Goal: Task Accomplishment & Management: Manage account settings

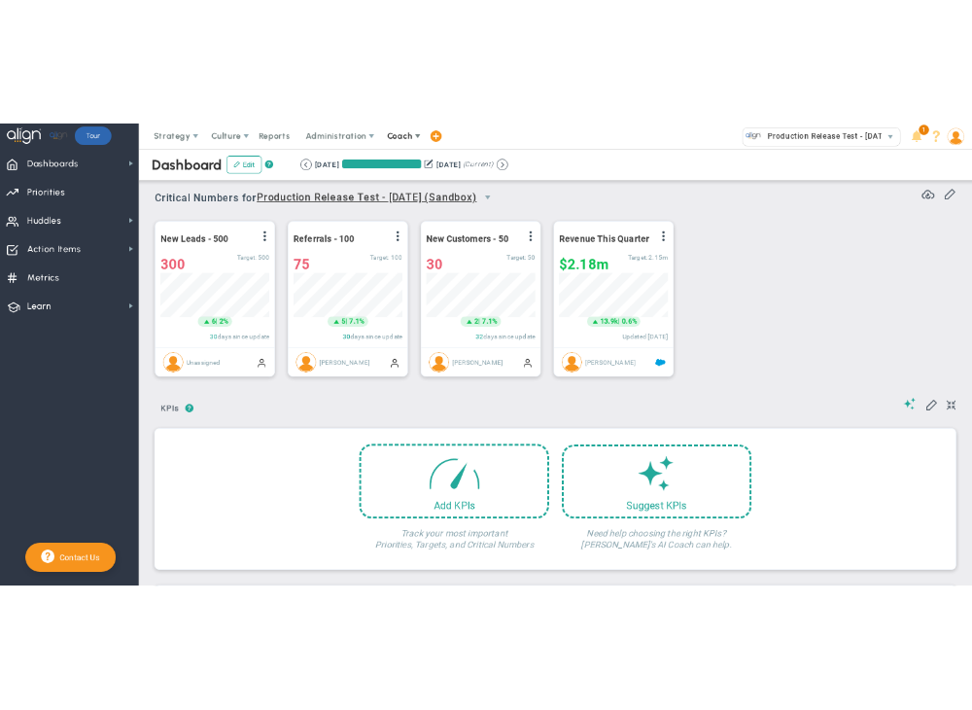
scroll to position [67, 167]
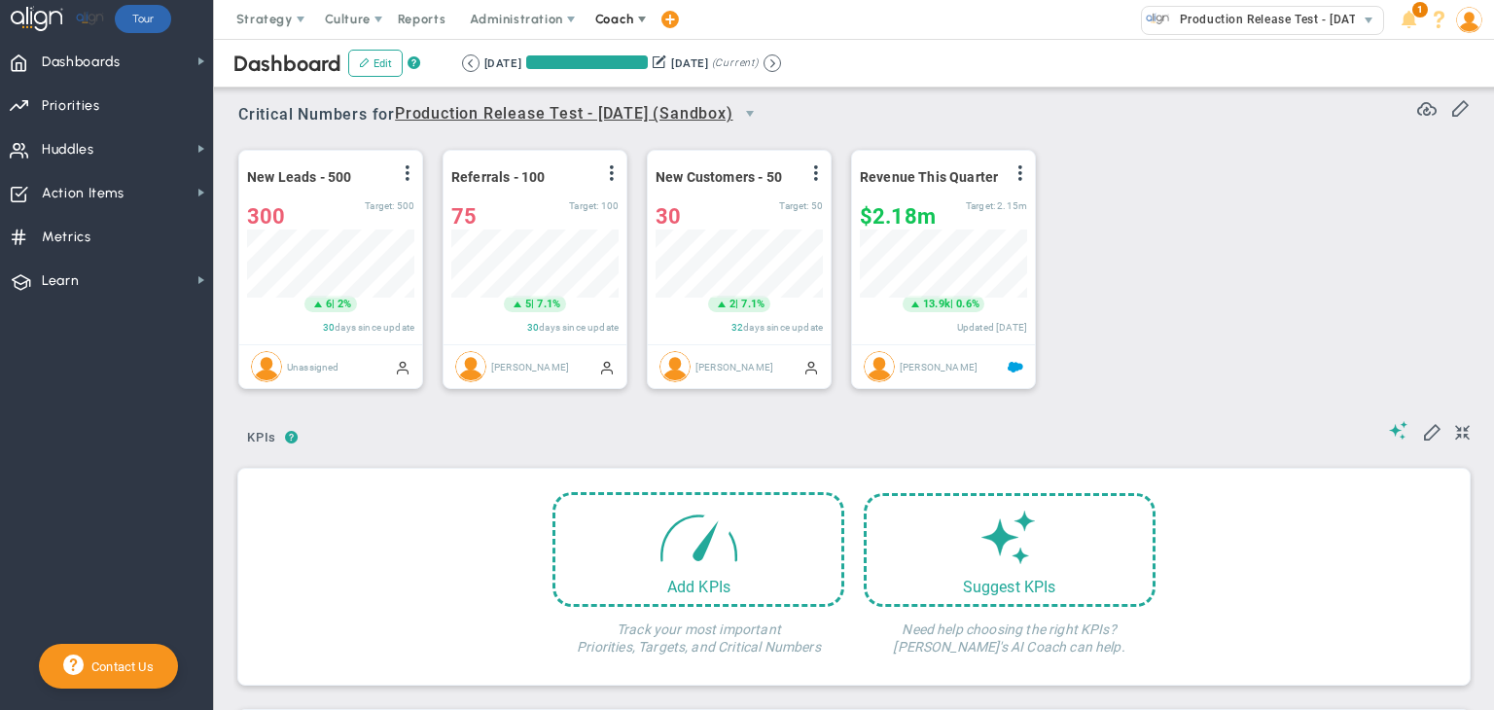
click at [597, 24] on span "Coach" at bounding box center [614, 19] width 39 height 15
click at [611, 93] on span "Resources" at bounding box center [650, 97] width 137 height 39
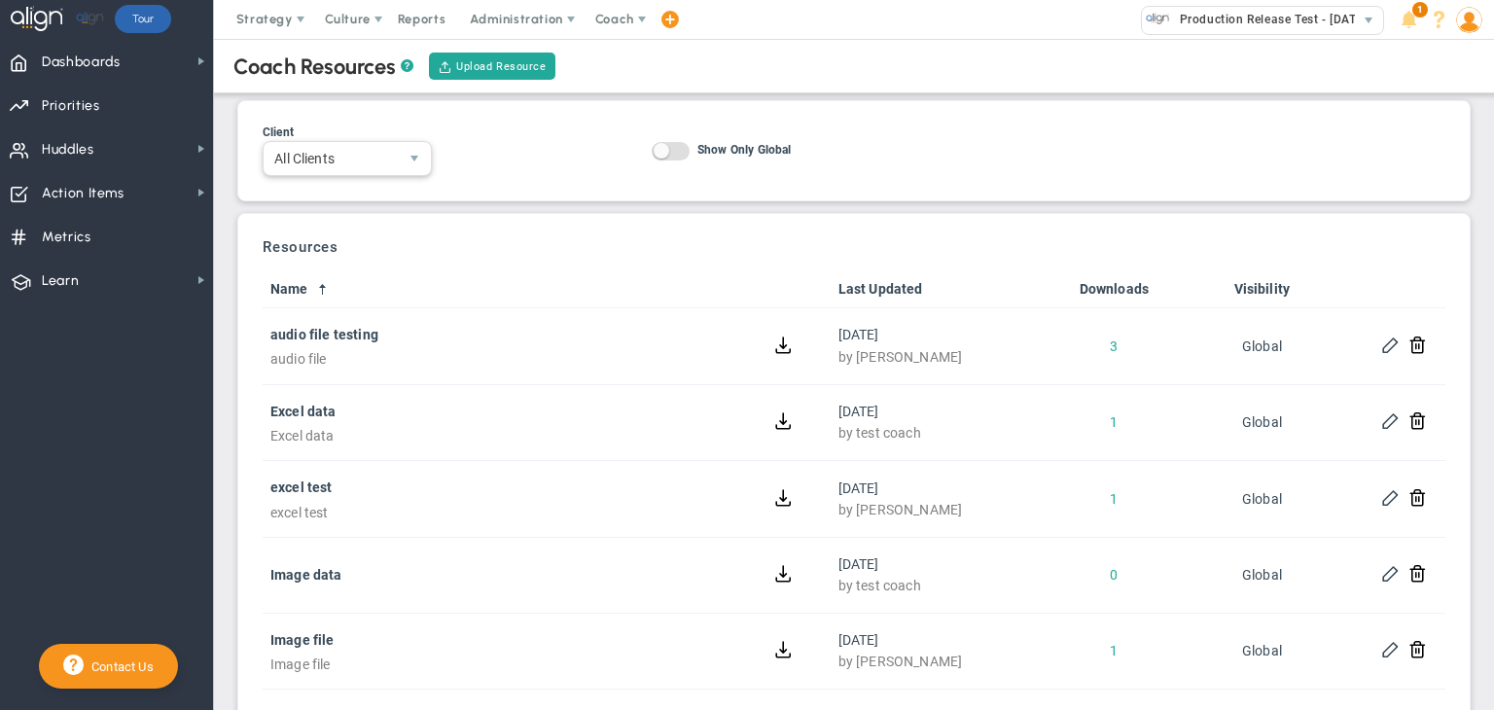
click at [395, 144] on span "All Clients" at bounding box center [331, 158] width 134 height 33
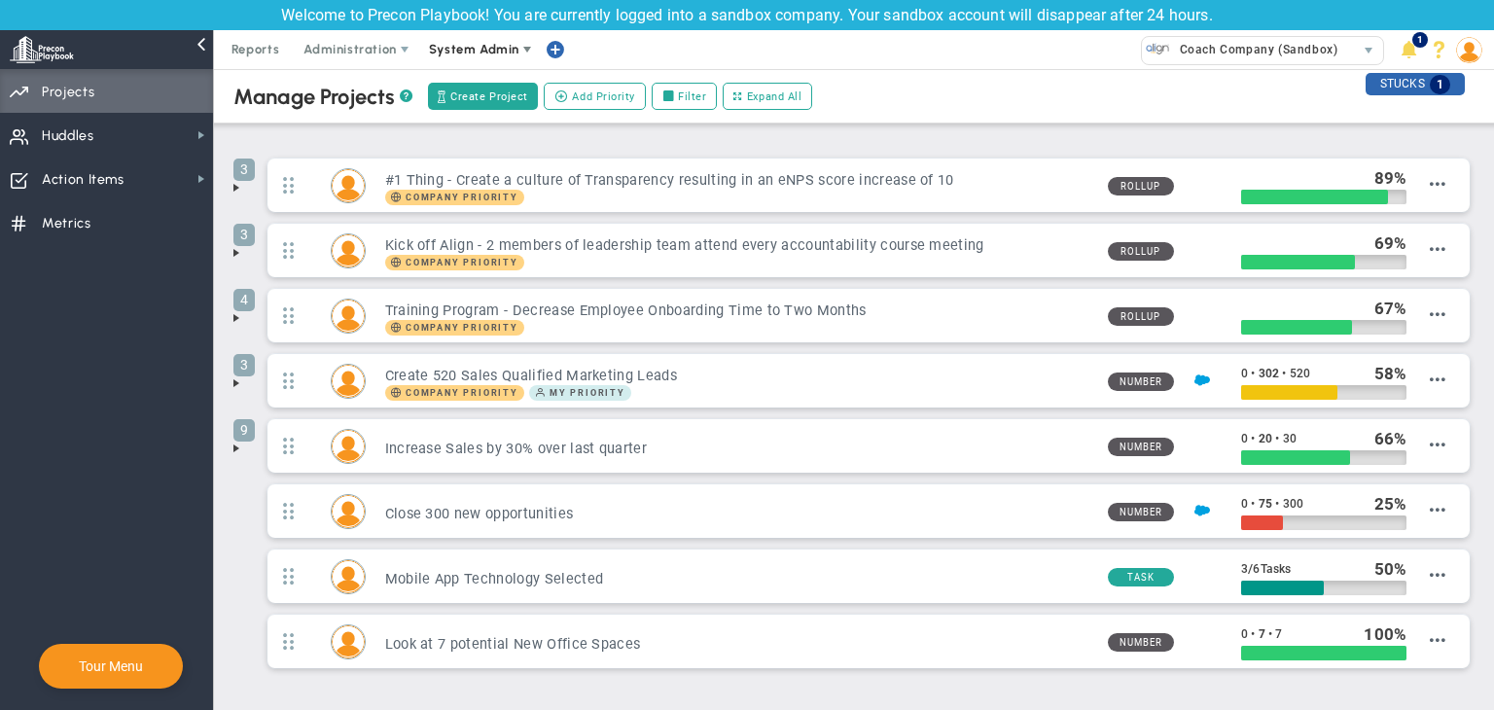
click at [507, 58] on span "System Admin" at bounding box center [475, 49] width 123 height 39
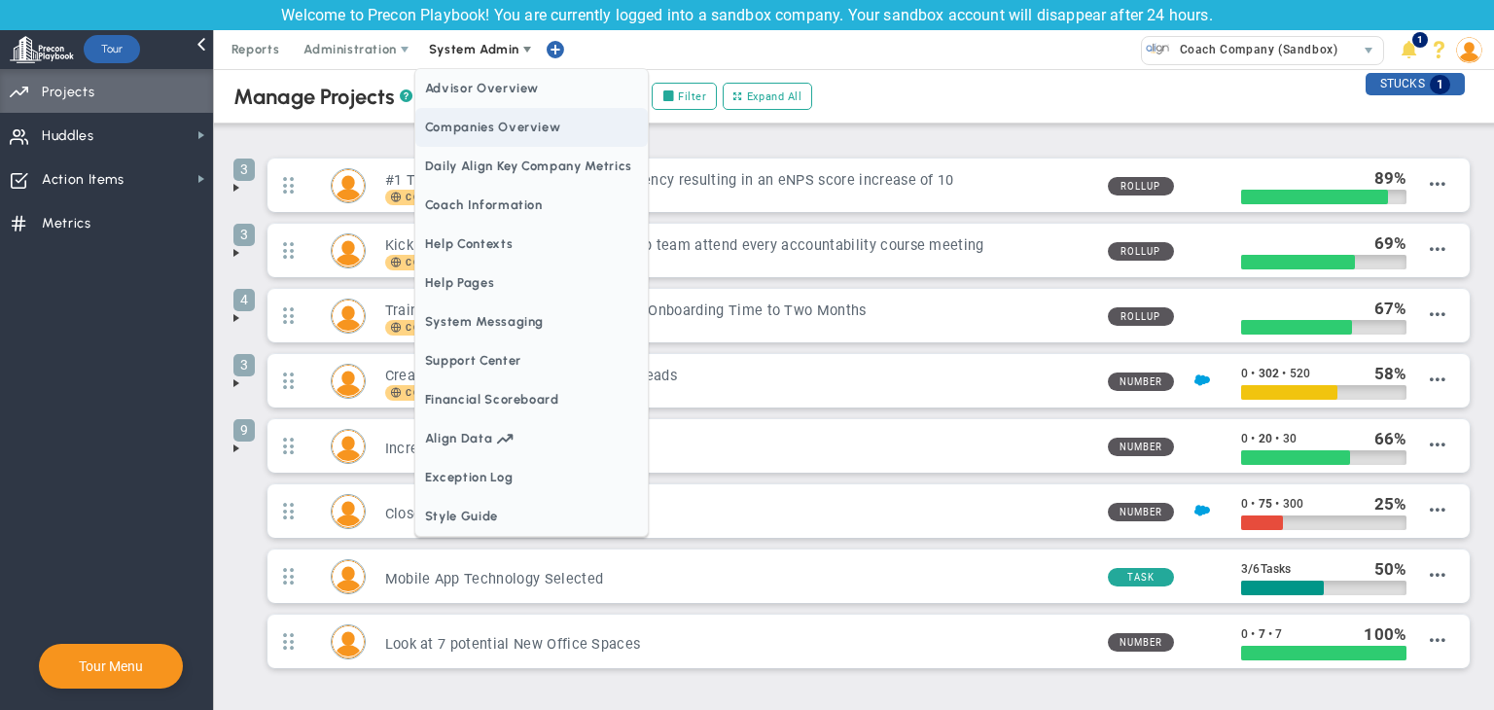
click at [518, 132] on span "Companies Overview" at bounding box center [531, 127] width 232 height 39
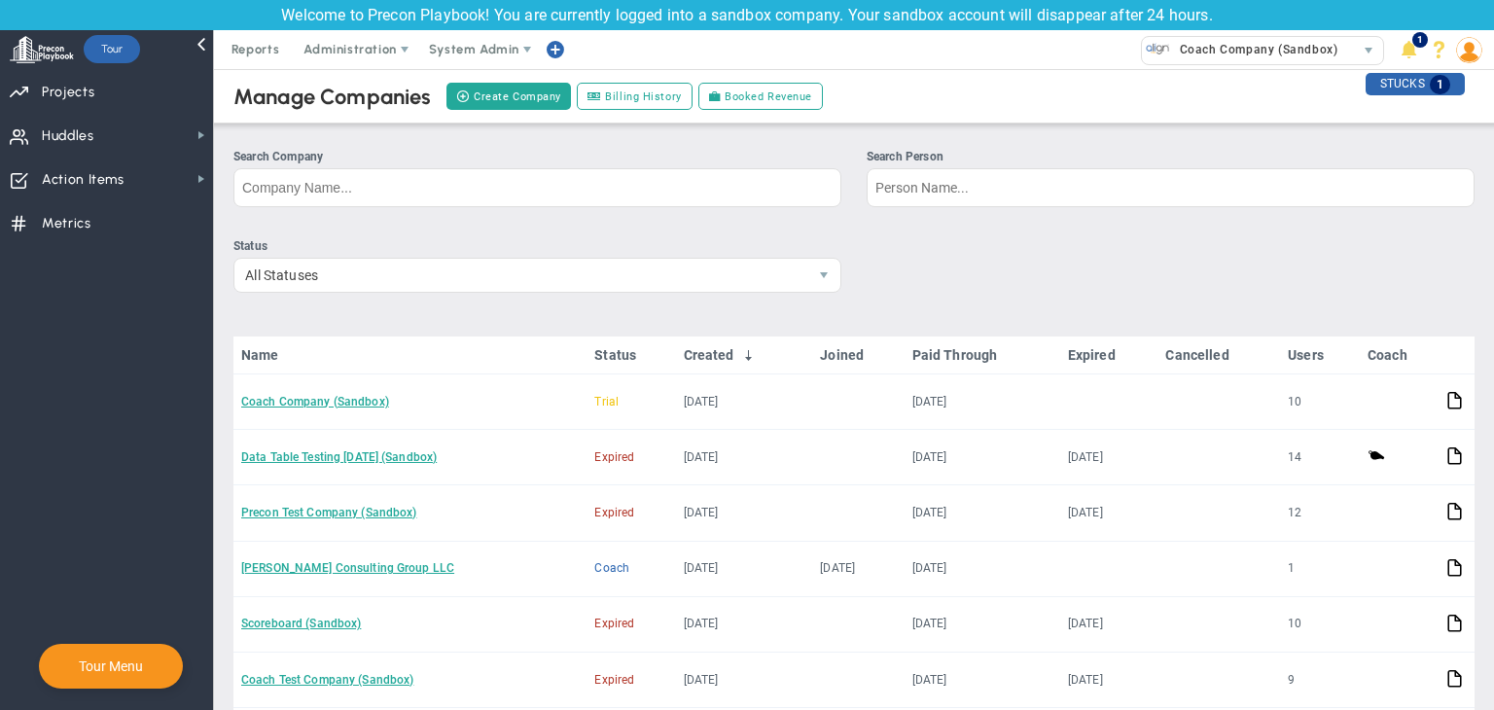
click at [296, 405] on link "Coach Company (Sandbox)" at bounding box center [315, 402] width 148 height 14
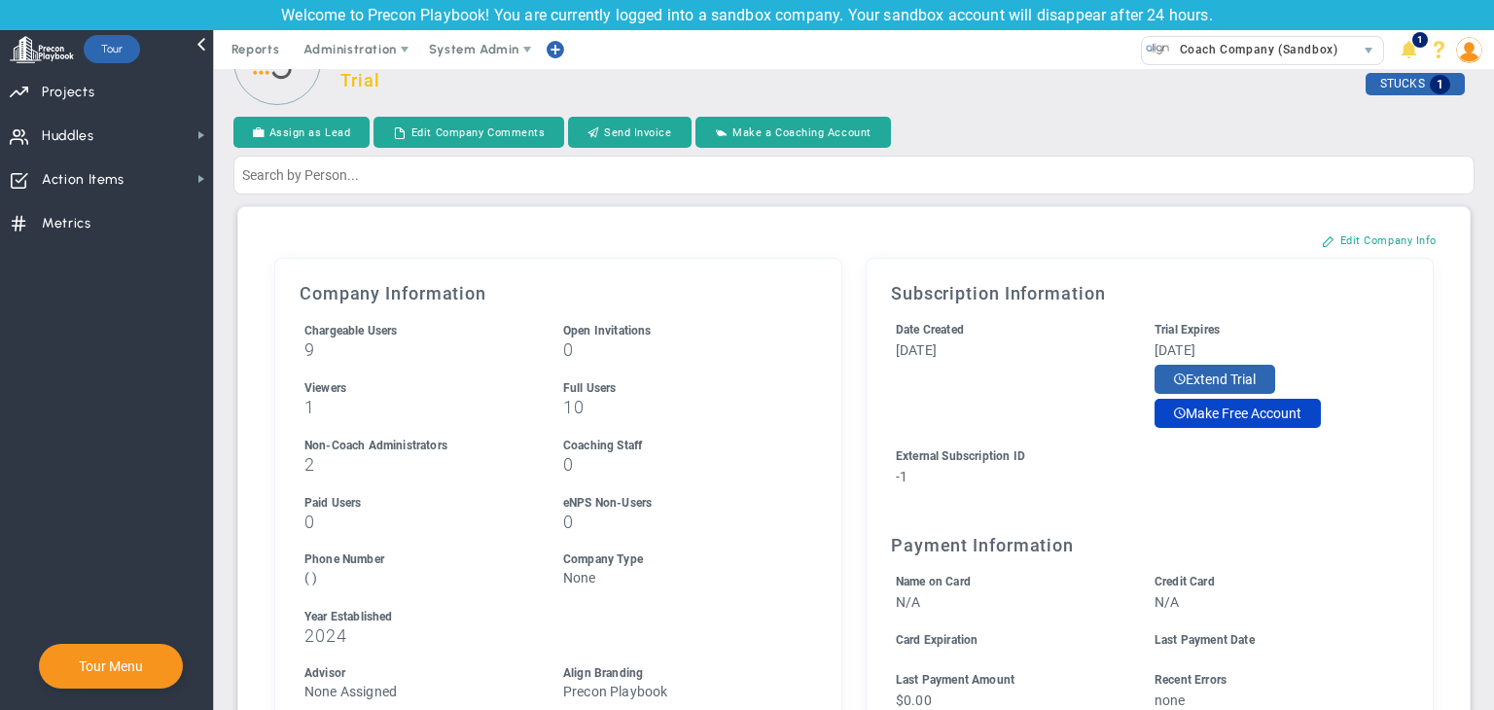
scroll to position [97, 0]
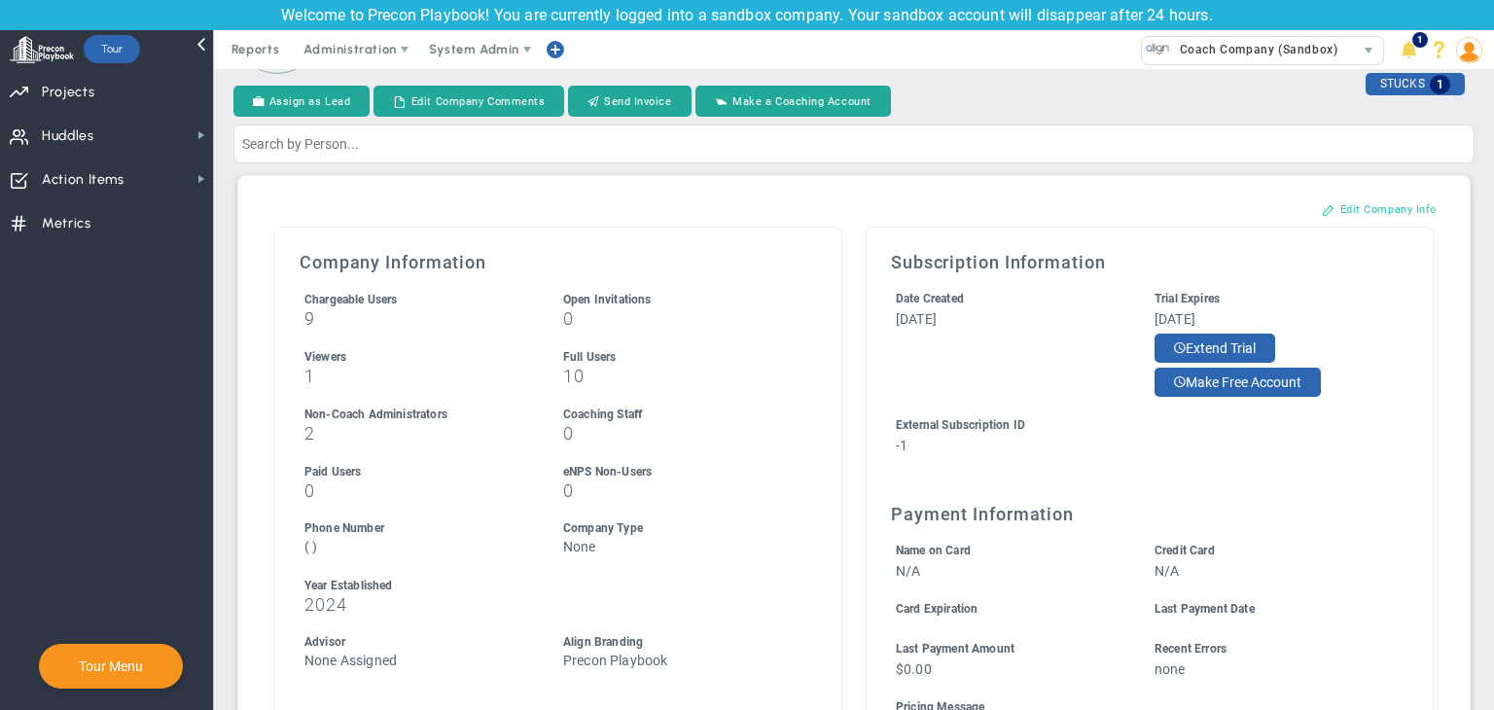
click at [1323, 212] on button "Edit Company Info" at bounding box center [1379, 209] width 154 height 31
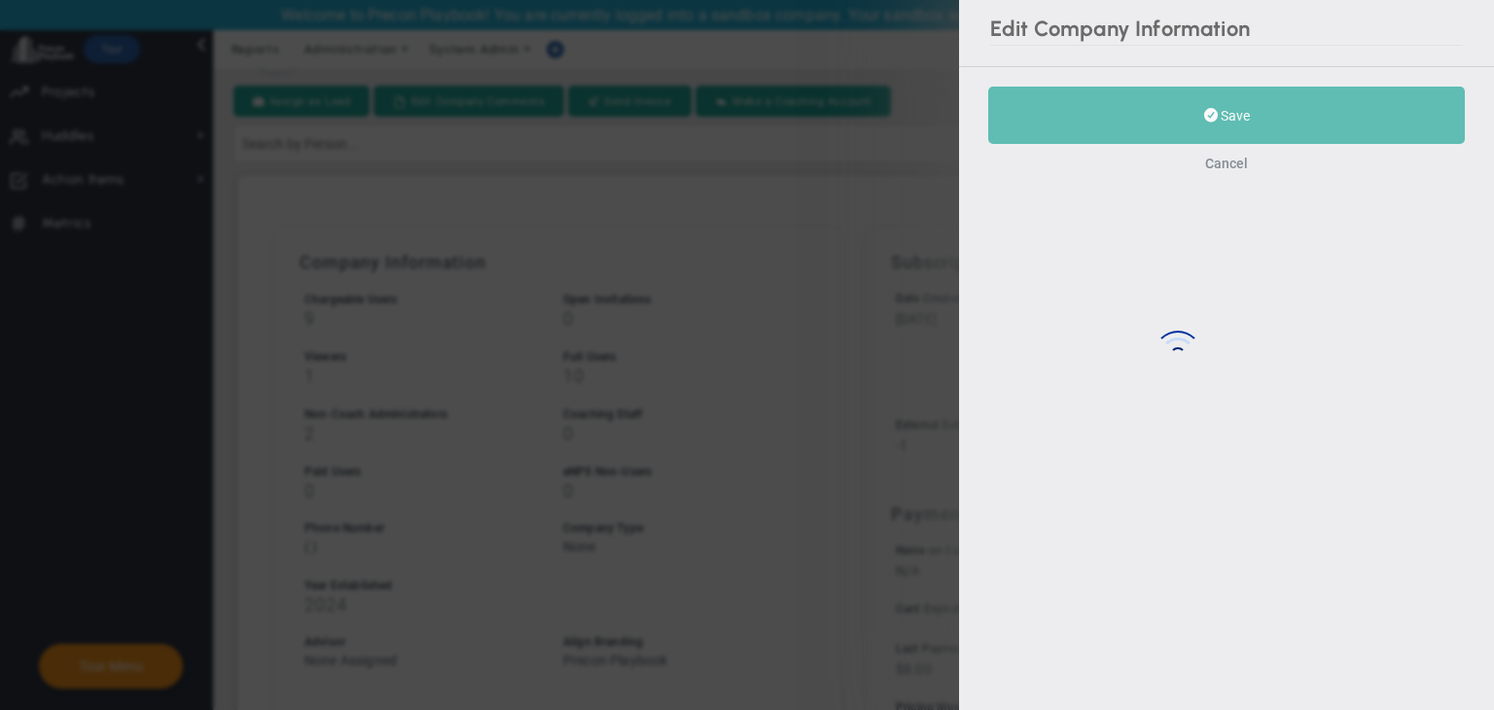
type input "2024"
type input "-1"
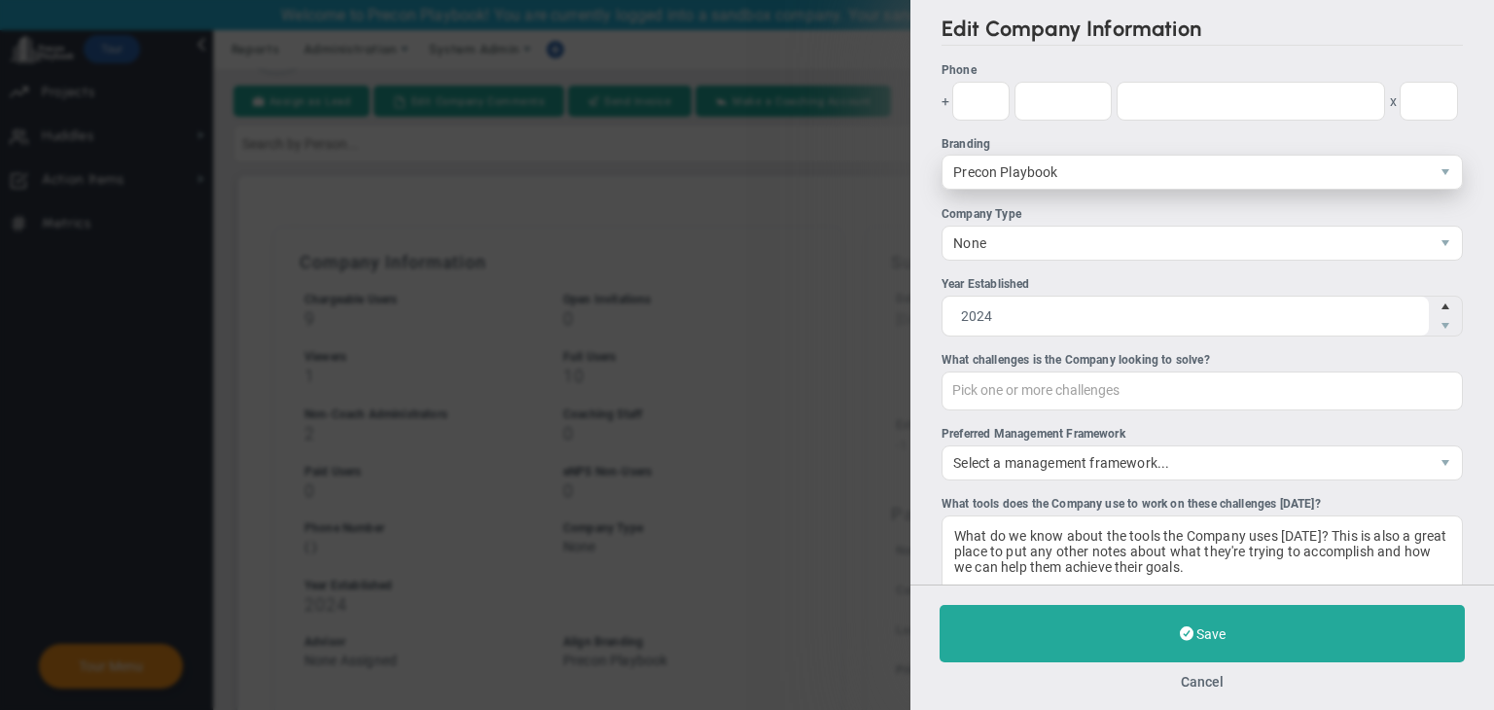
click at [1429, 176] on span "select" at bounding box center [1445, 172] width 33 height 33
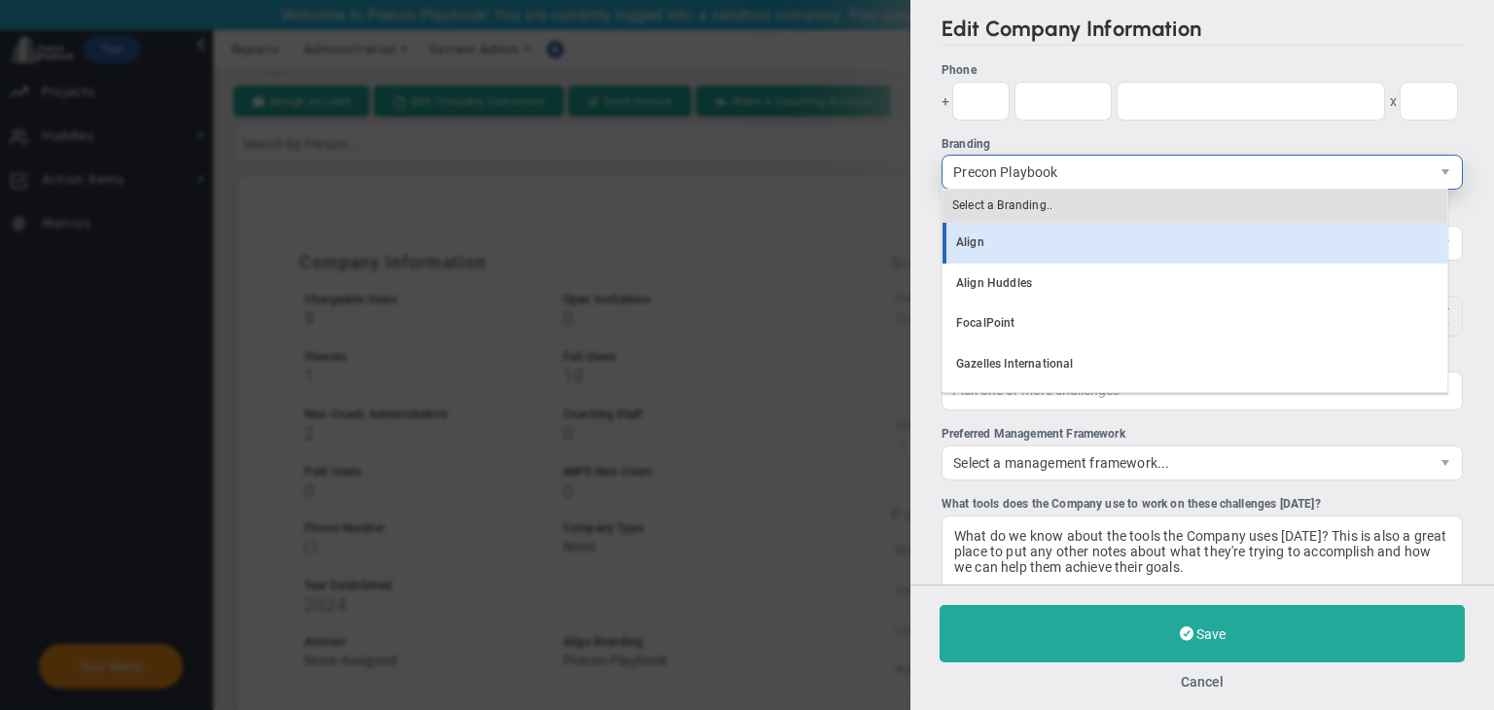
click at [1021, 248] on li "Align" at bounding box center [1194, 243] width 505 height 41
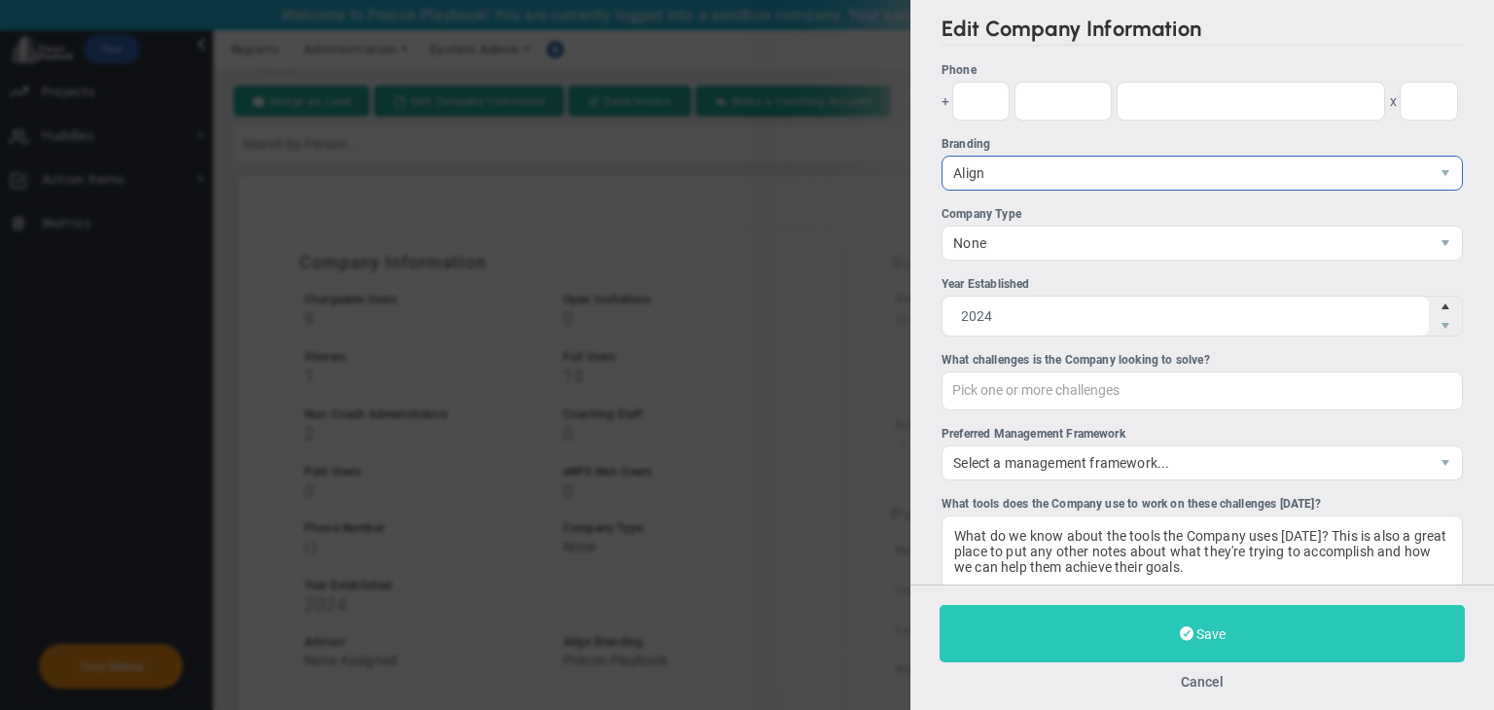
click at [1246, 639] on button "Save" at bounding box center [1201, 633] width 525 height 57
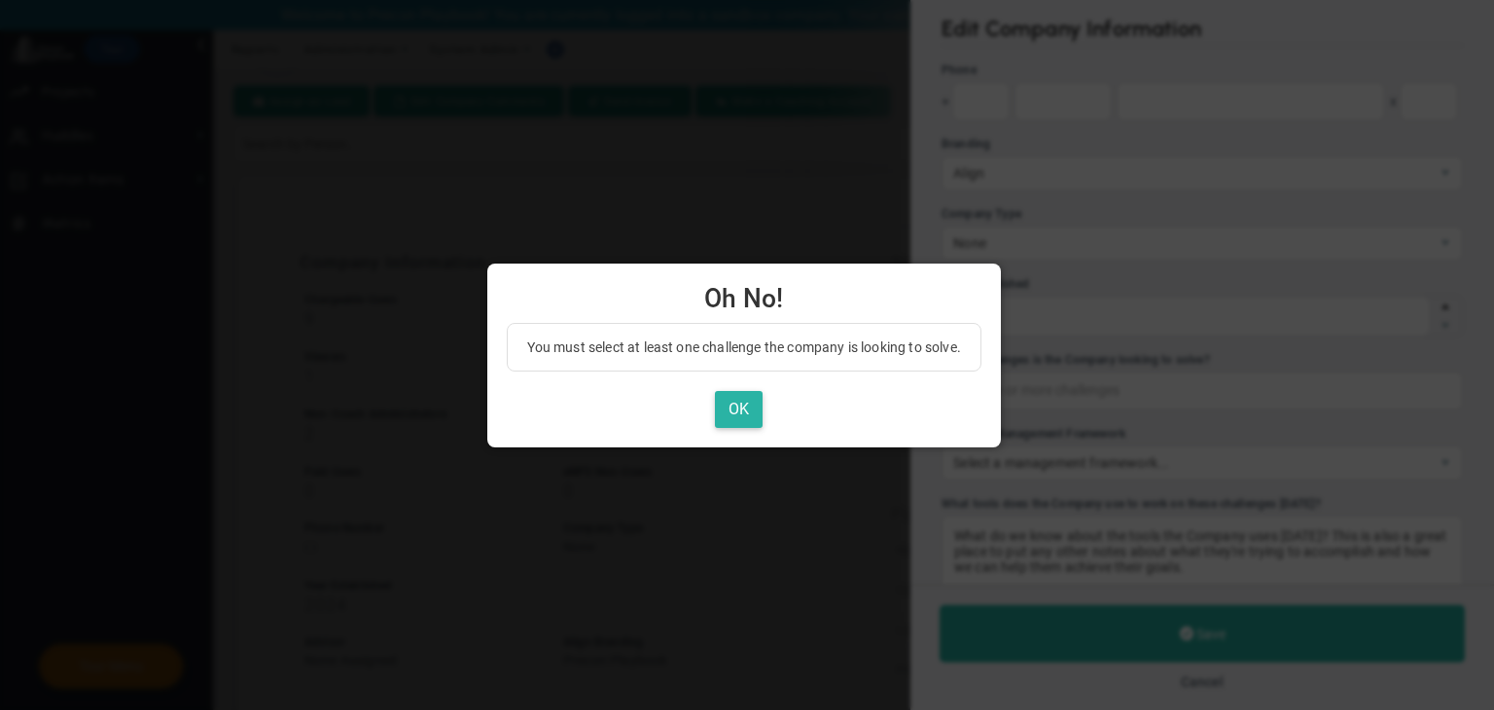
click at [750, 405] on button "OK" at bounding box center [739, 410] width 48 height 38
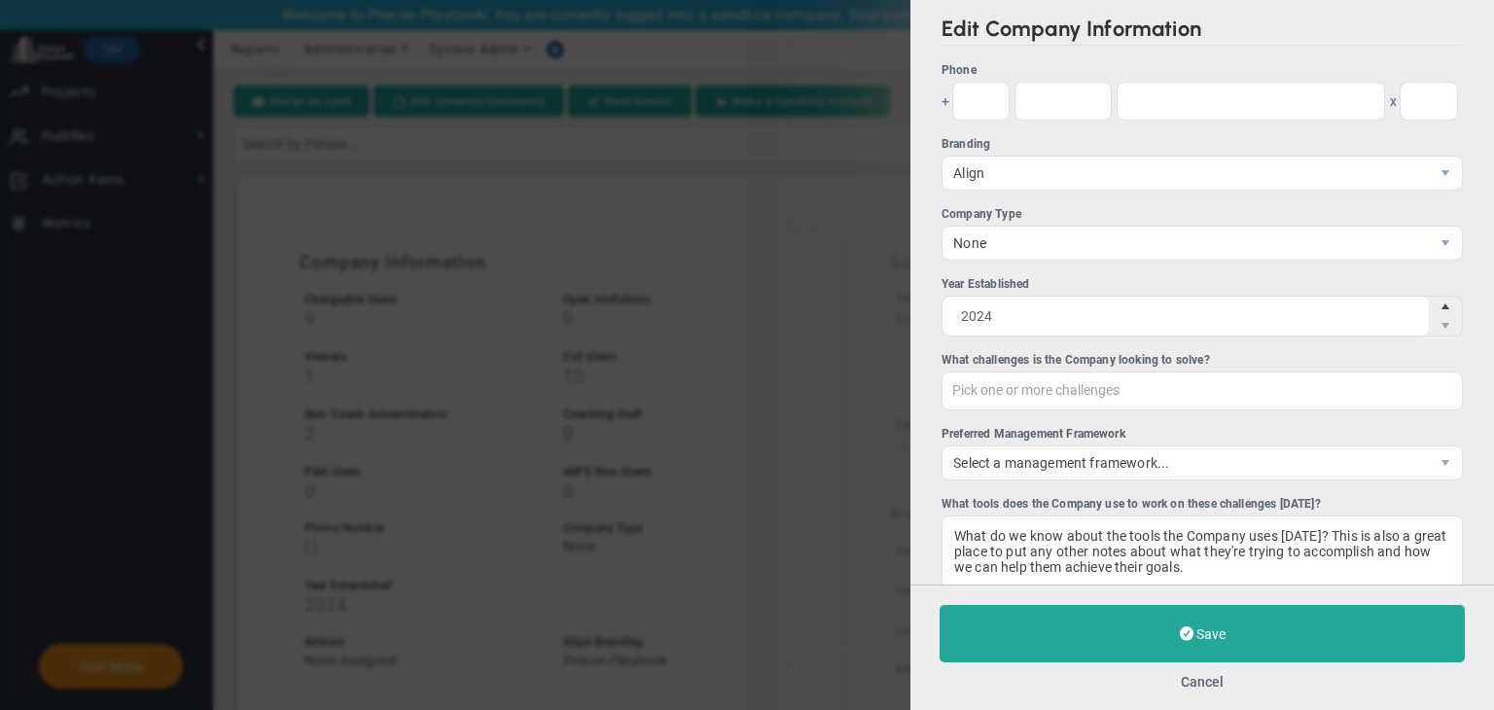
click at [1093, 386] on div "Pick one or more challenges Pick one or more challenges" at bounding box center [1201, 390] width 521 height 39
click at [1093, 386] on input "Pick one or more challenges" at bounding box center [1049, 389] width 215 height 35
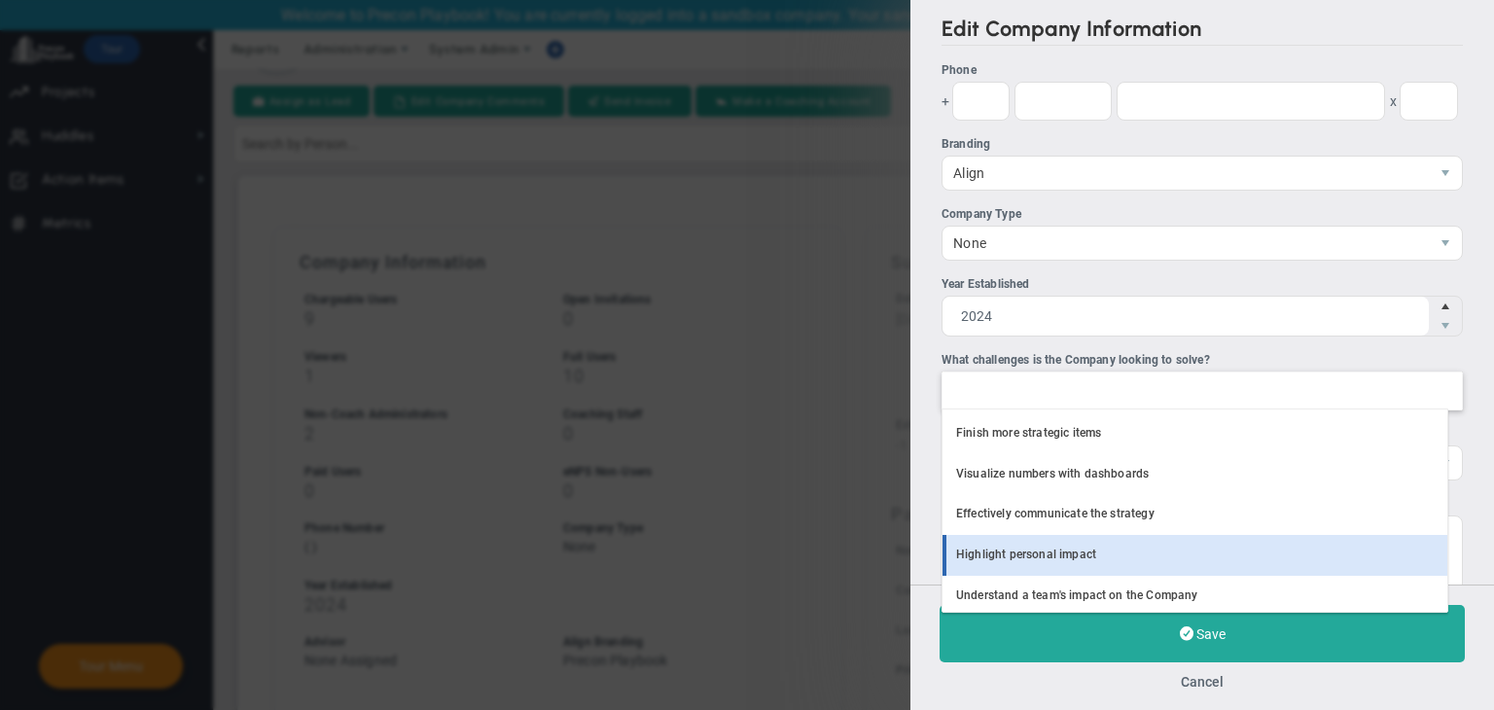
click at [1089, 564] on li "Highlight personal impact" at bounding box center [1194, 555] width 505 height 41
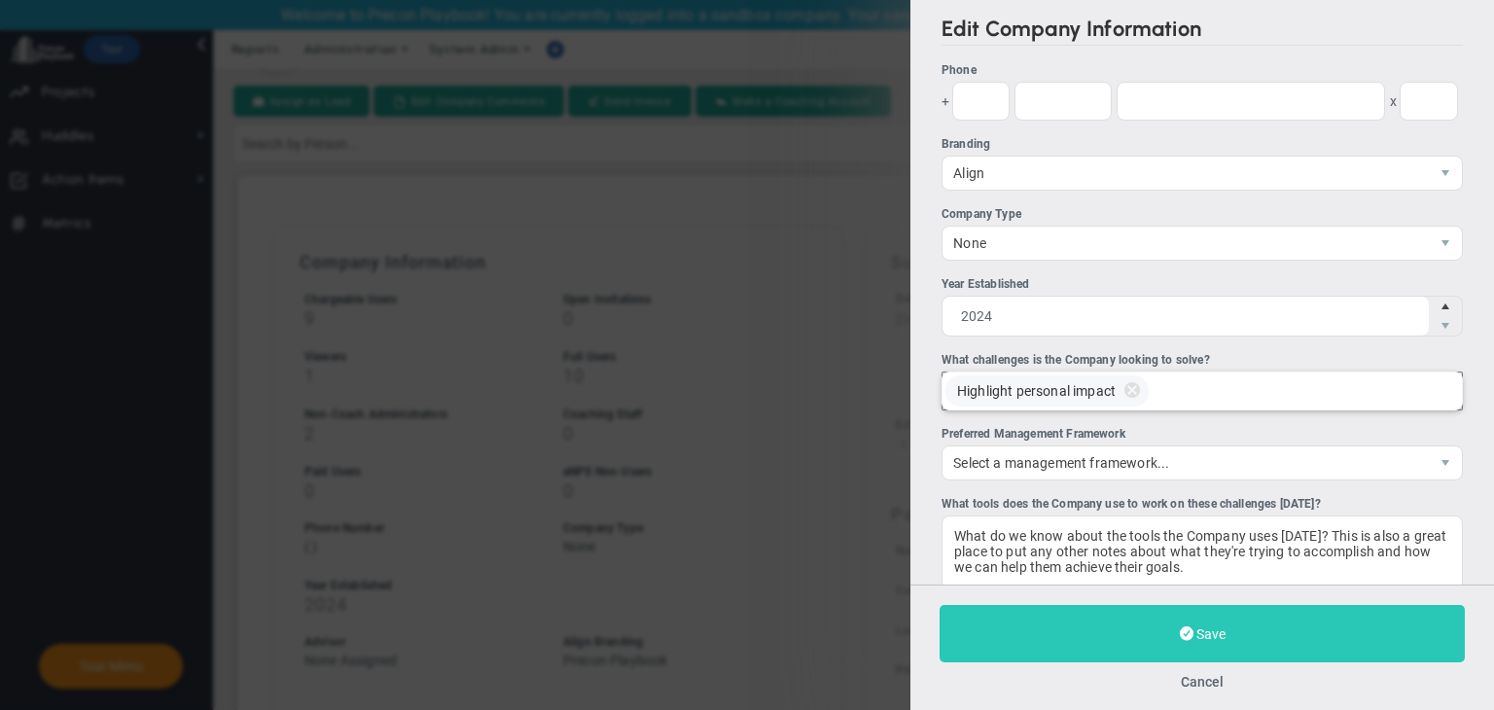
click at [1182, 648] on button "Save" at bounding box center [1201, 633] width 525 height 57
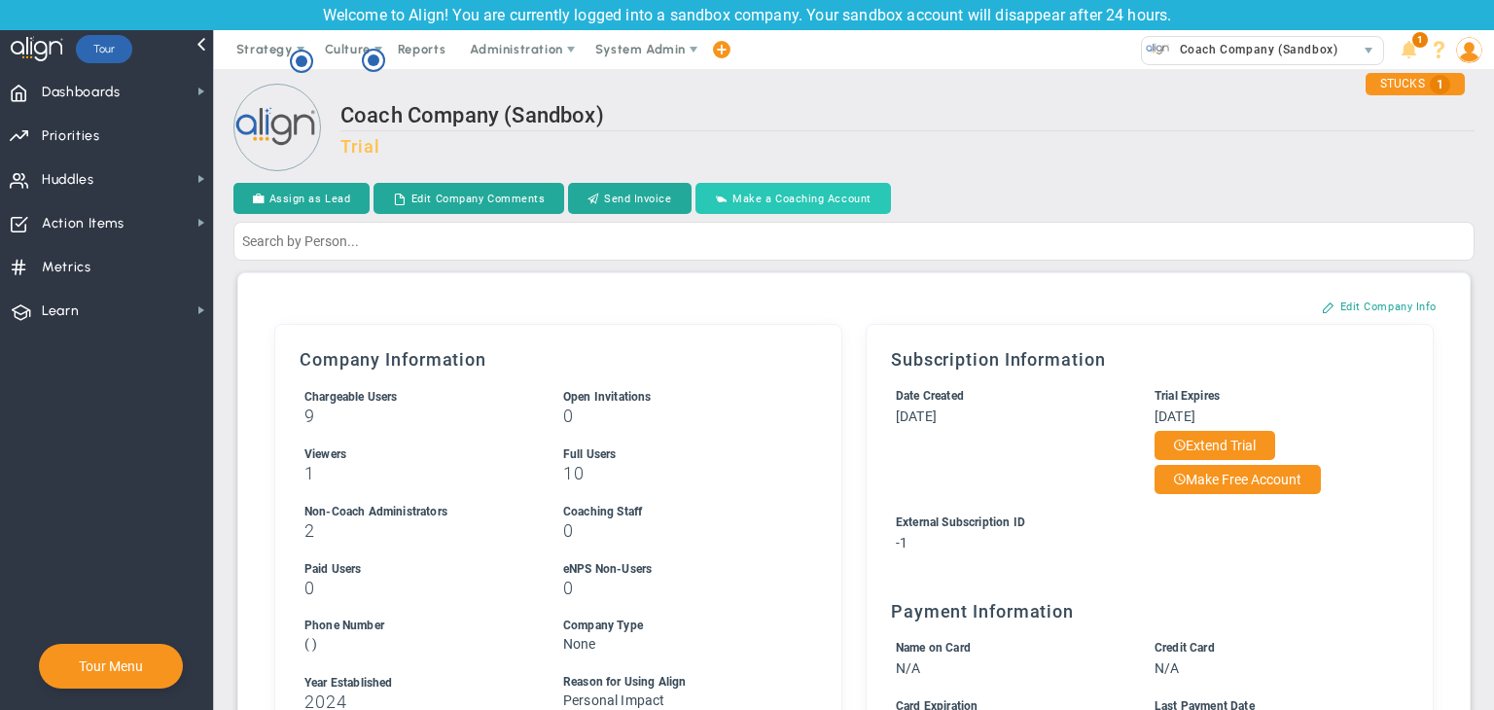
click at [817, 203] on button "Make a Coaching Account" at bounding box center [792, 198] width 195 height 31
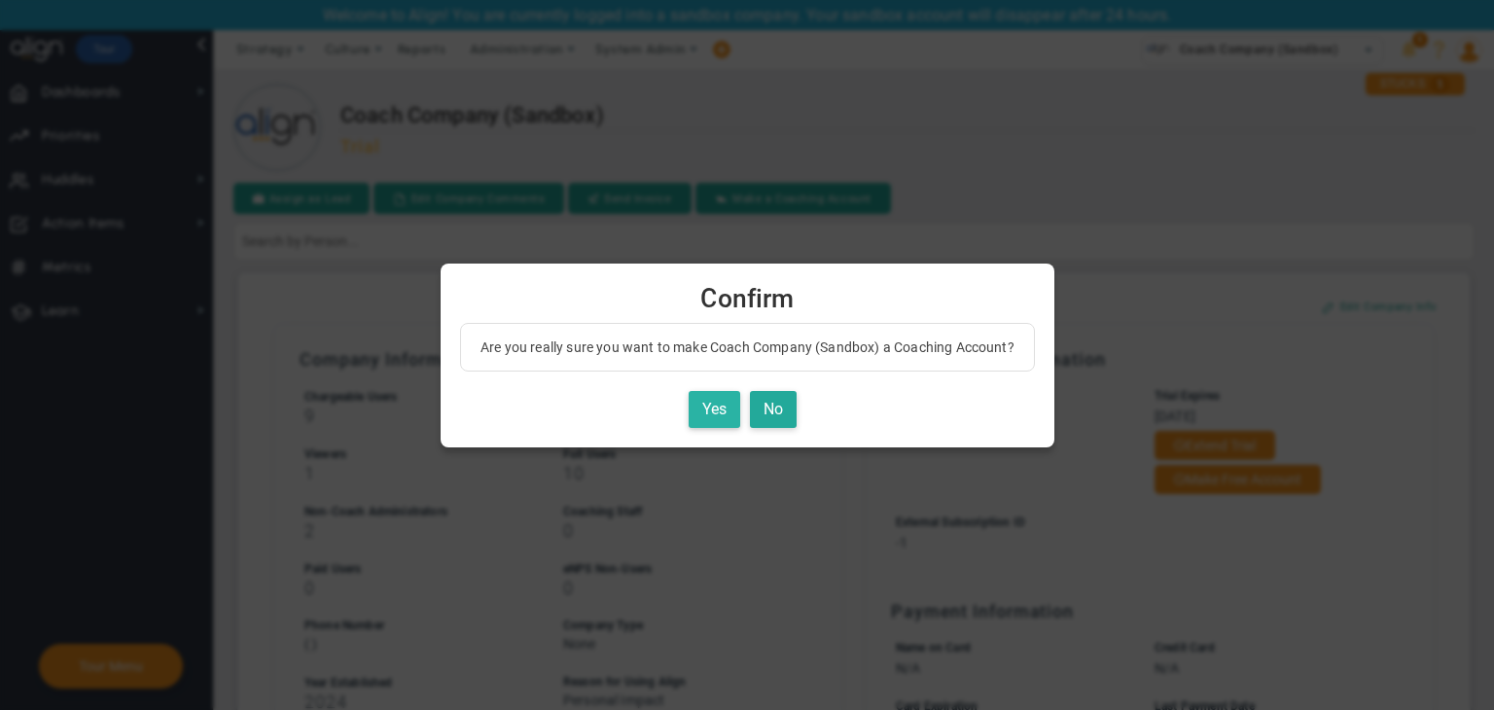
click at [720, 394] on button "Yes" at bounding box center [714, 410] width 52 height 38
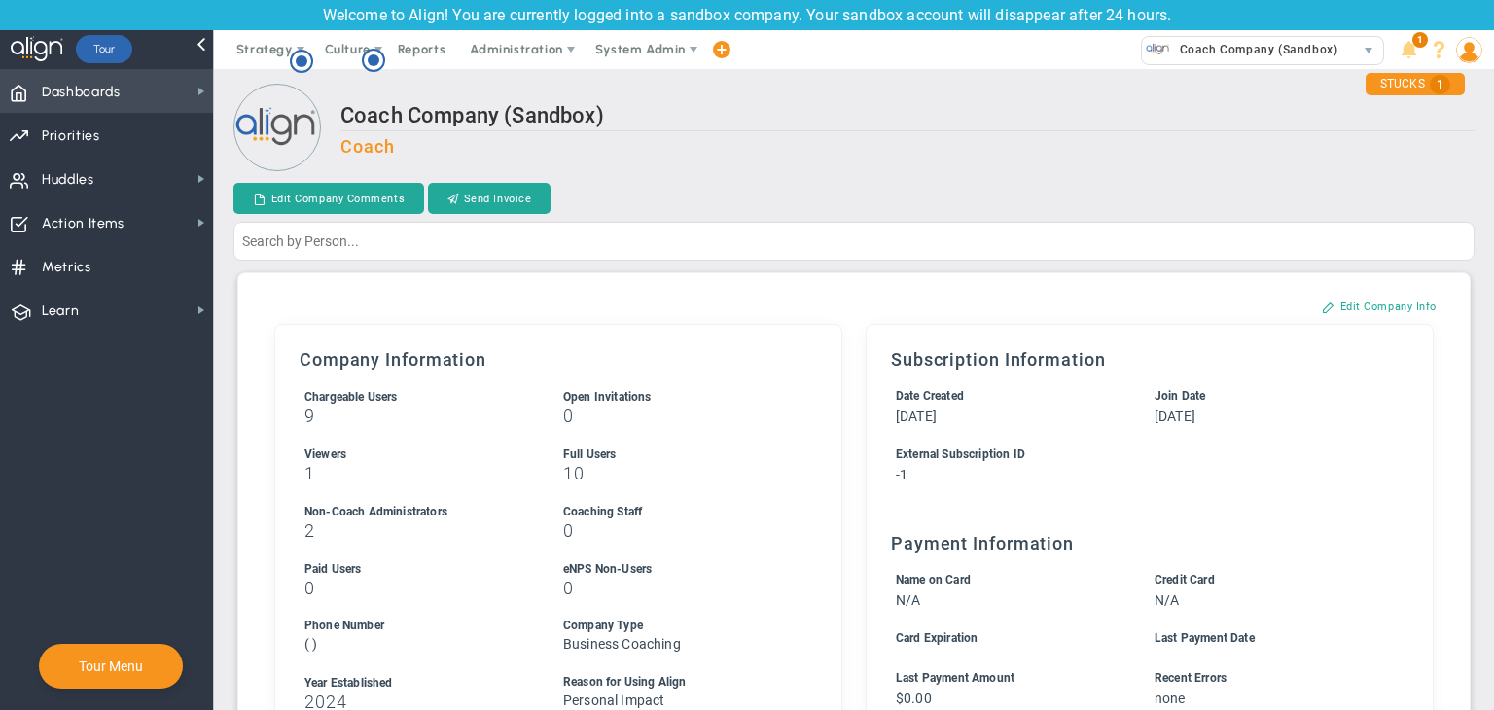
click at [43, 94] on span "Dashboards" at bounding box center [81, 92] width 79 height 41
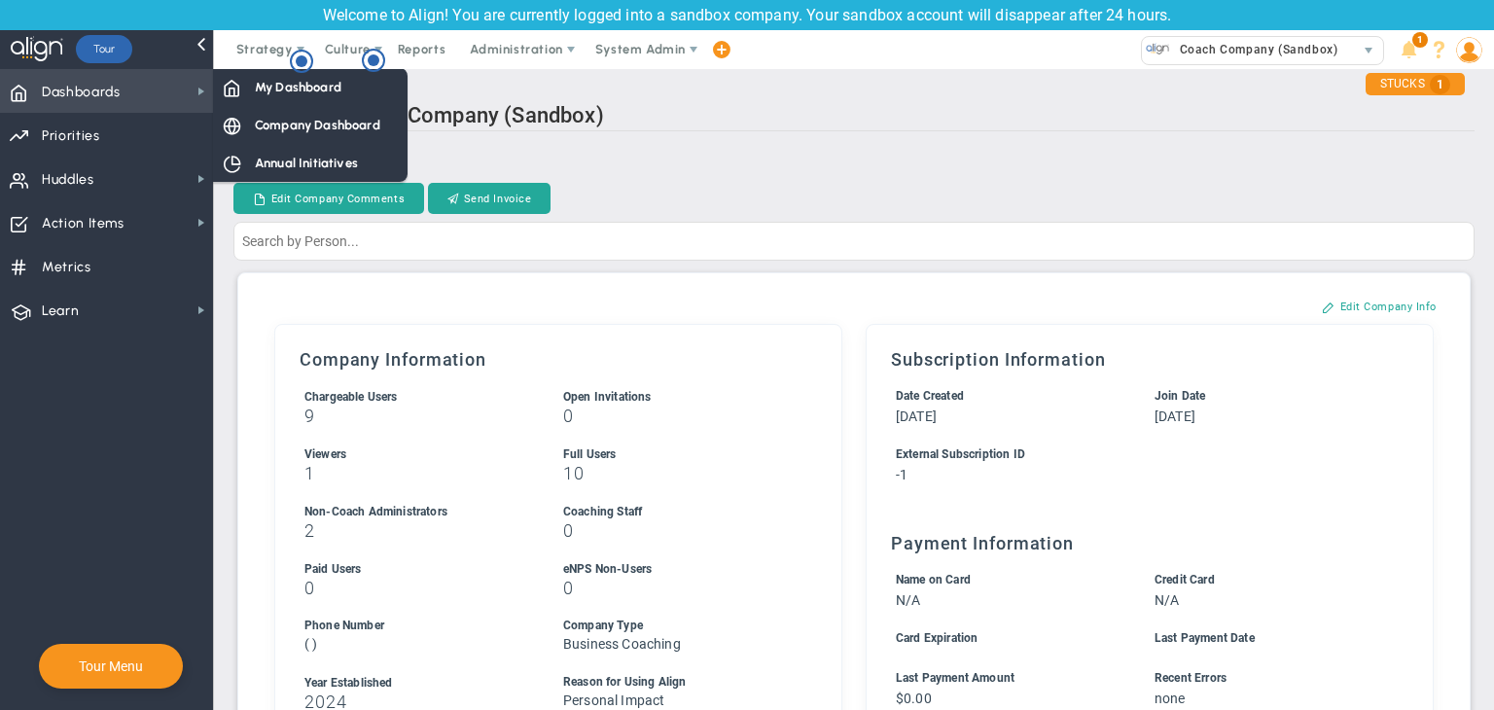
click at [209, 98] on span "Dashboards Dashboards" at bounding box center [106, 91] width 213 height 44
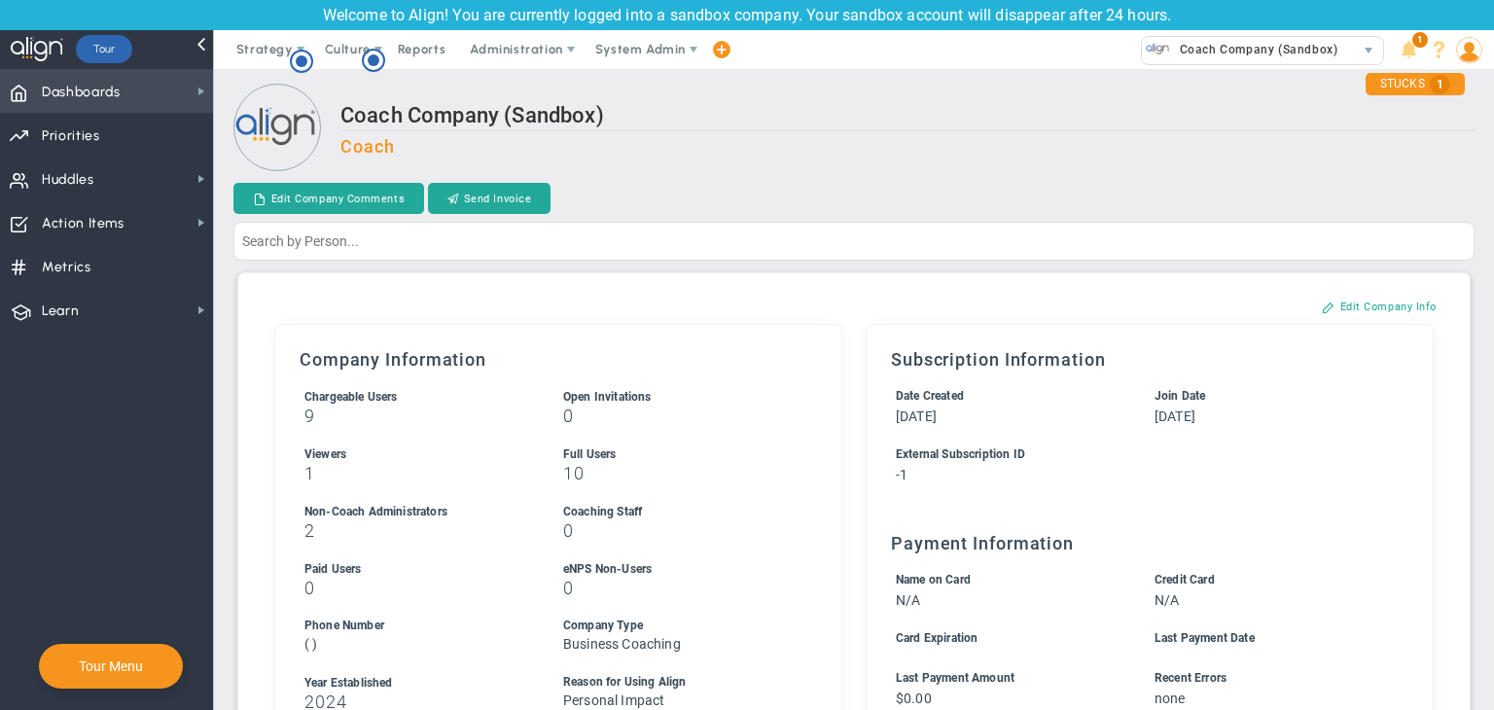
click at [191, 92] on span "Dashboards Dashboards" at bounding box center [106, 91] width 213 height 44
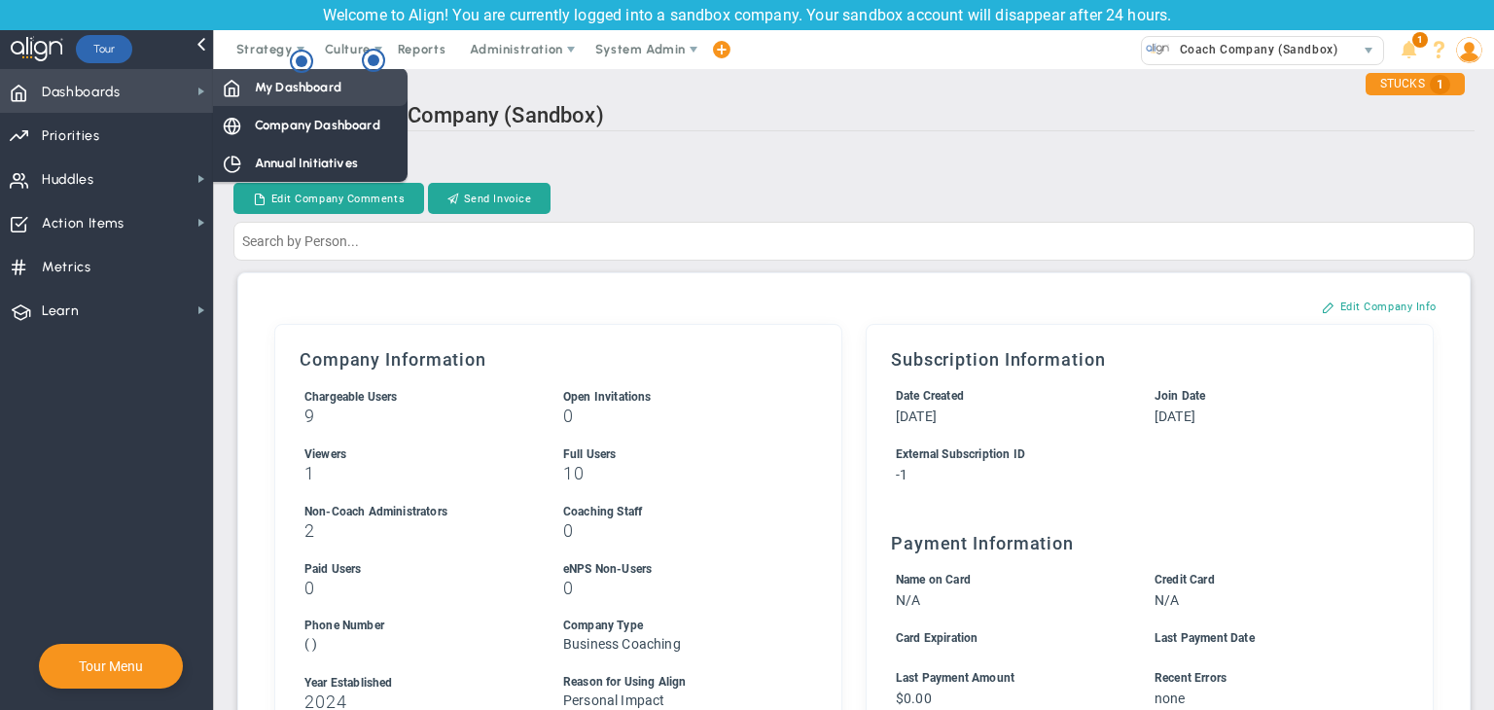
click at [247, 87] on div "My Dashboard" at bounding box center [310, 87] width 194 height 38
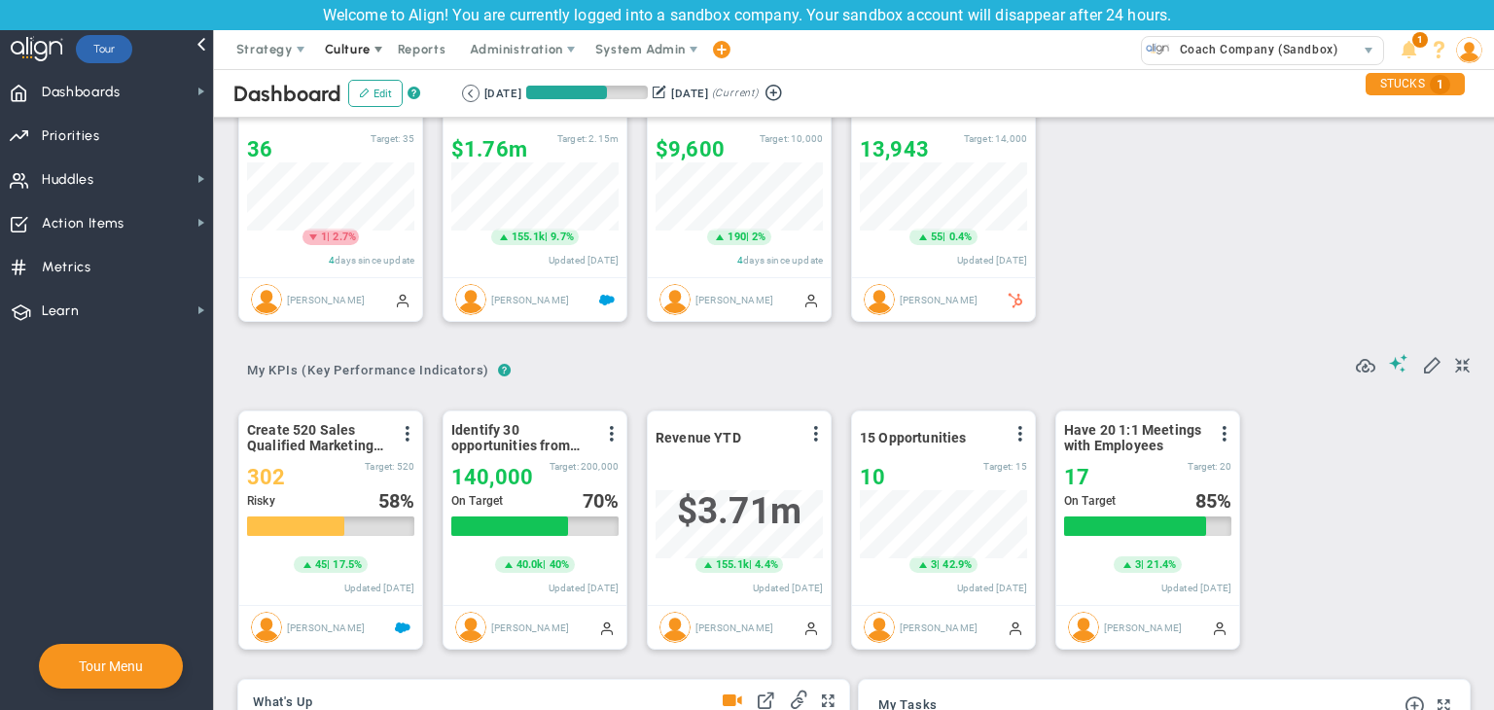
click at [360, 46] on span "Culture" at bounding box center [348, 49] width 46 height 15
click at [284, 47] on span "Strategy" at bounding box center [264, 49] width 56 height 15
click at [486, 40] on span "Administration" at bounding box center [517, 49] width 124 height 39
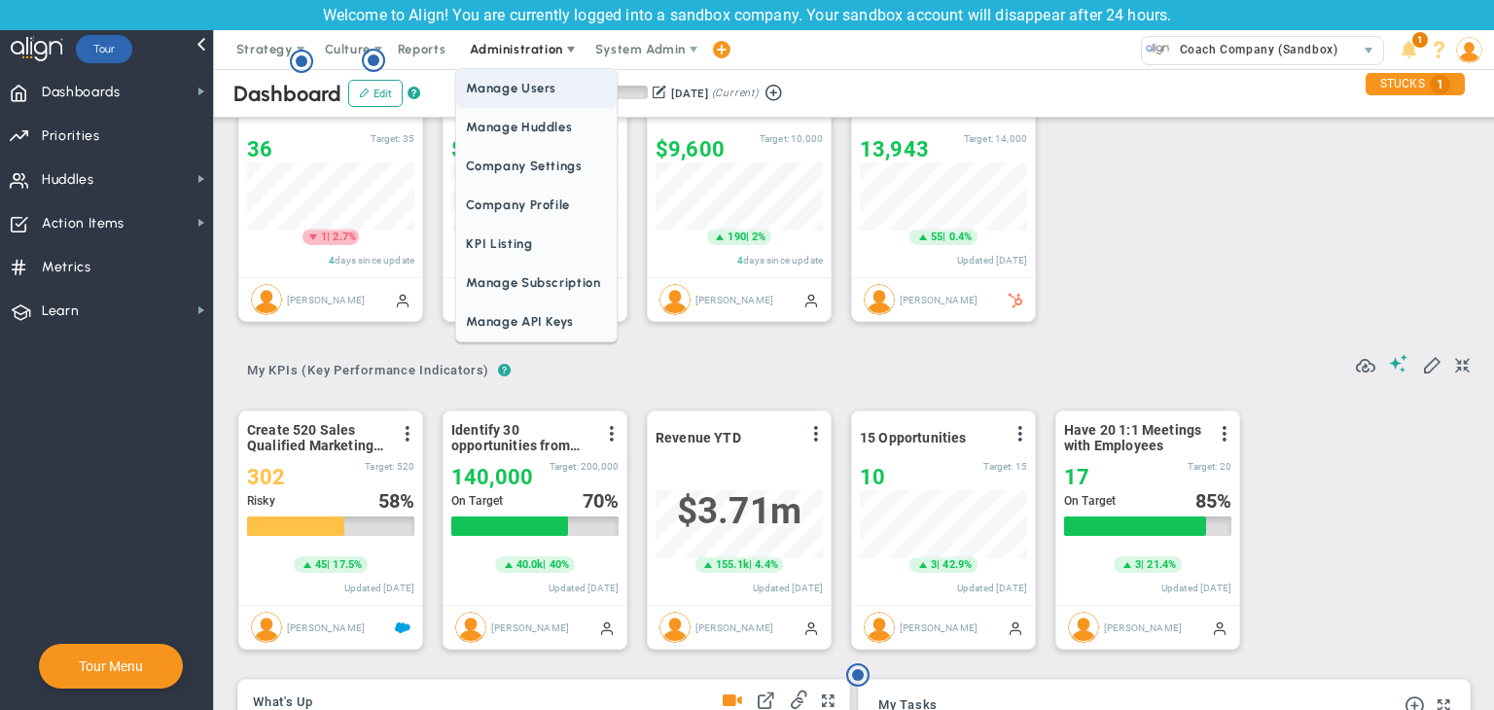
click at [516, 91] on span "Manage Users" at bounding box center [535, 88] width 159 height 39
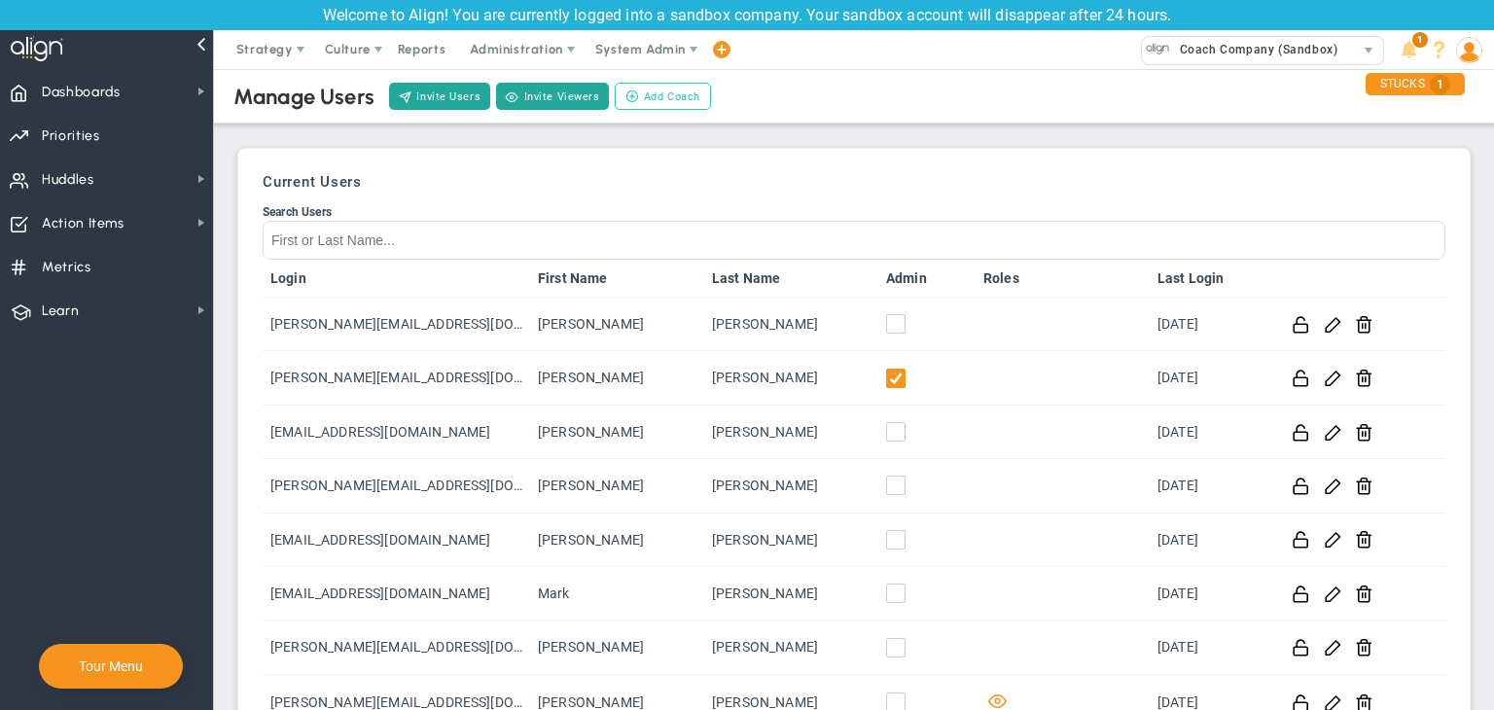
click at [682, 98] on span "Add Coach" at bounding box center [672, 96] width 56 height 17
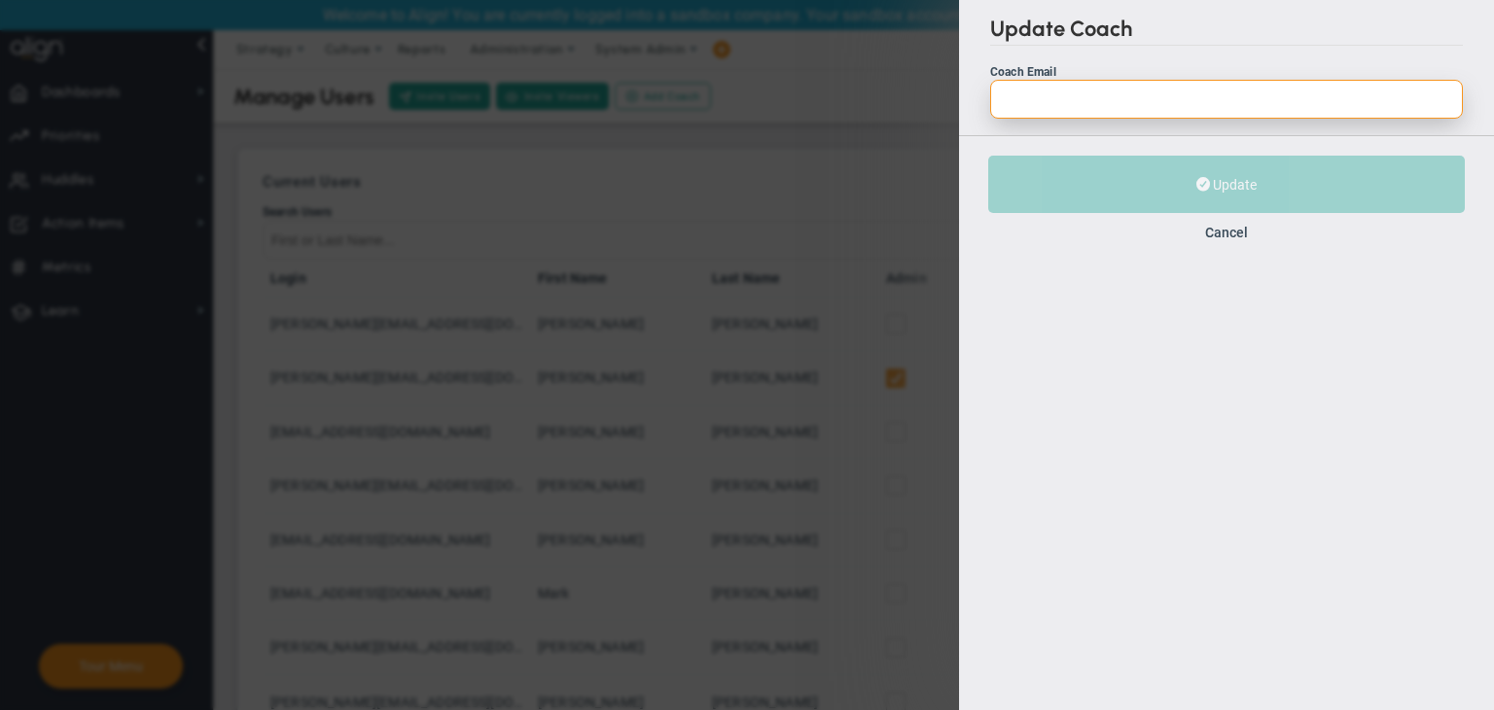
click at [1109, 105] on input "Coach Email" at bounding box center [1226, 99] width 473 height 39
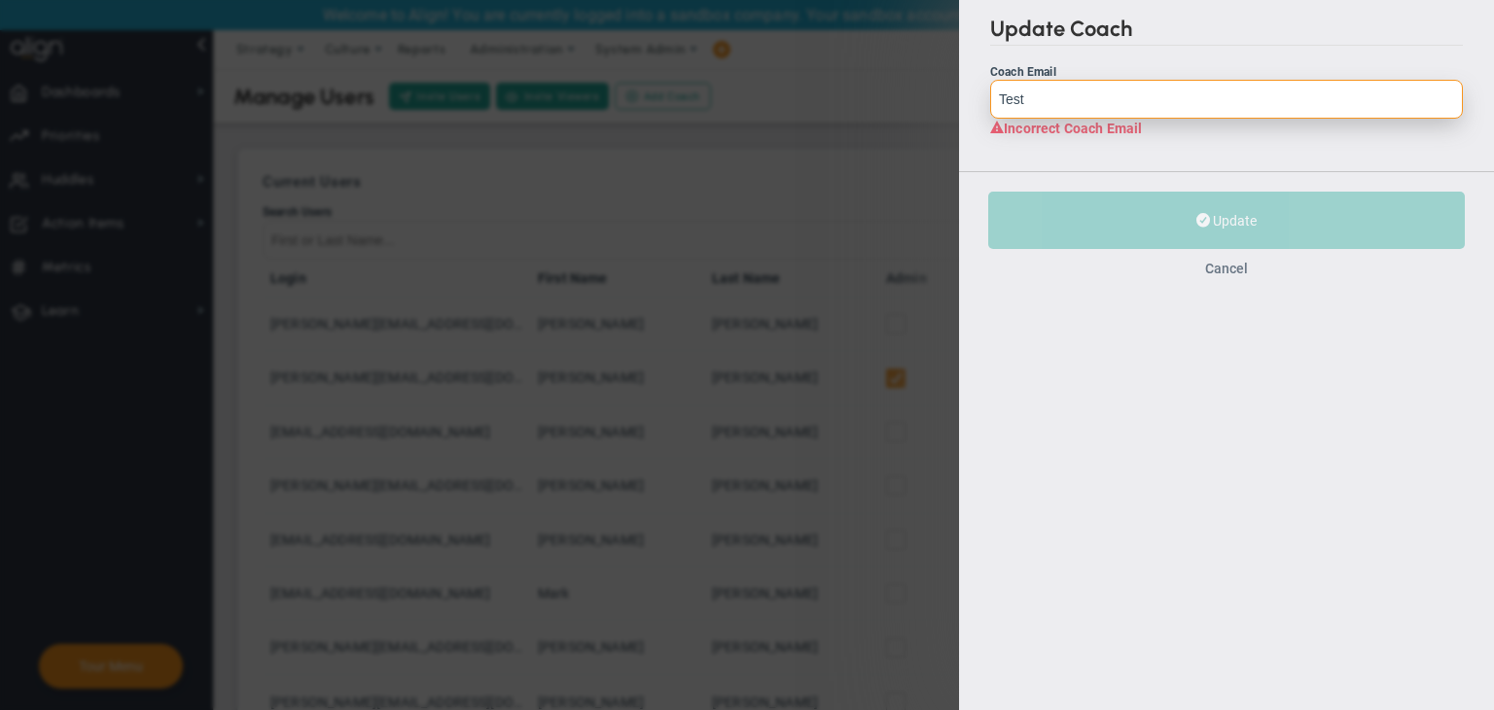
type input "Test"
click at [1233, 270] on button "Cancel" at bounding box center [1226, 269] width 43 height 16
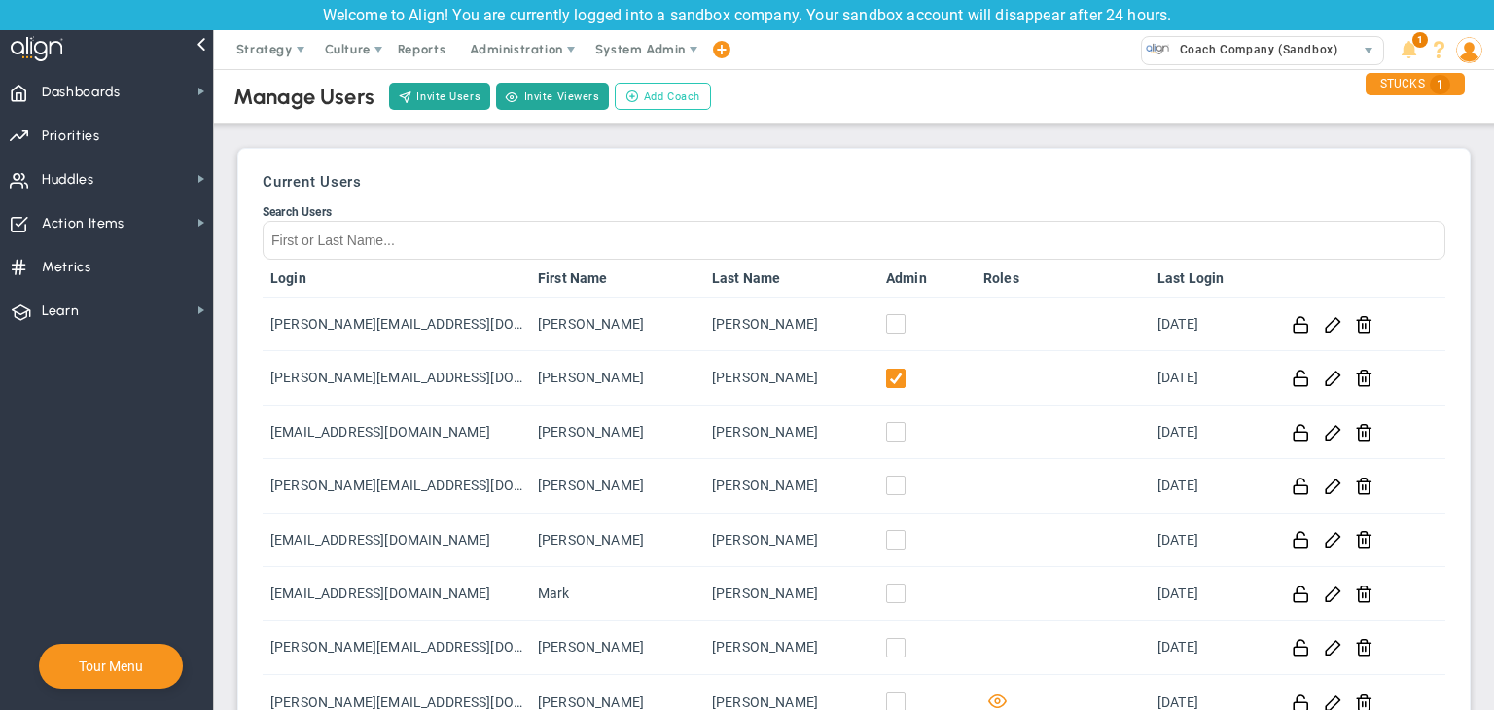
click at [675, 104] on span "Add Coach" at bounding box center [672, 96] width 56 height 17
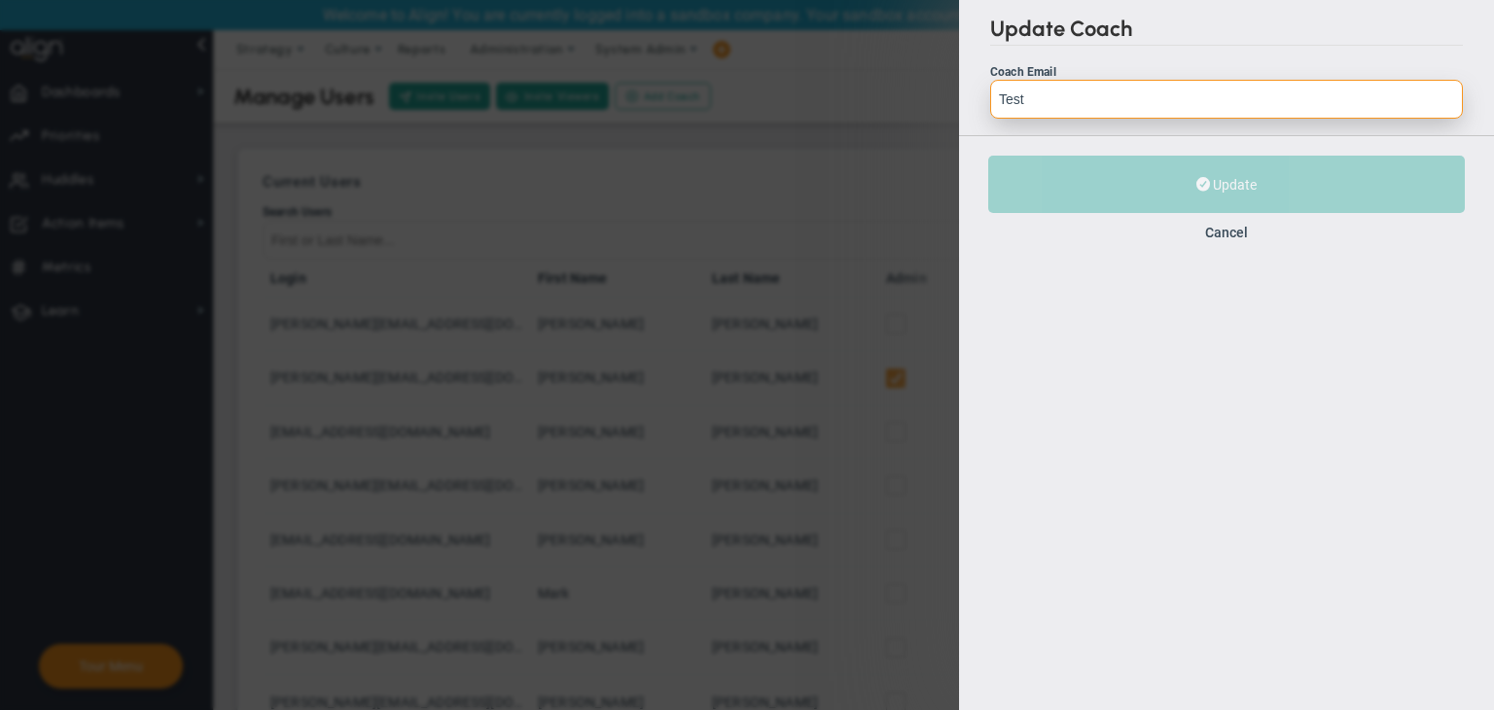
click at [1057, 89] on input "Test" at bounding box center [1226, 99] width 473 height 39
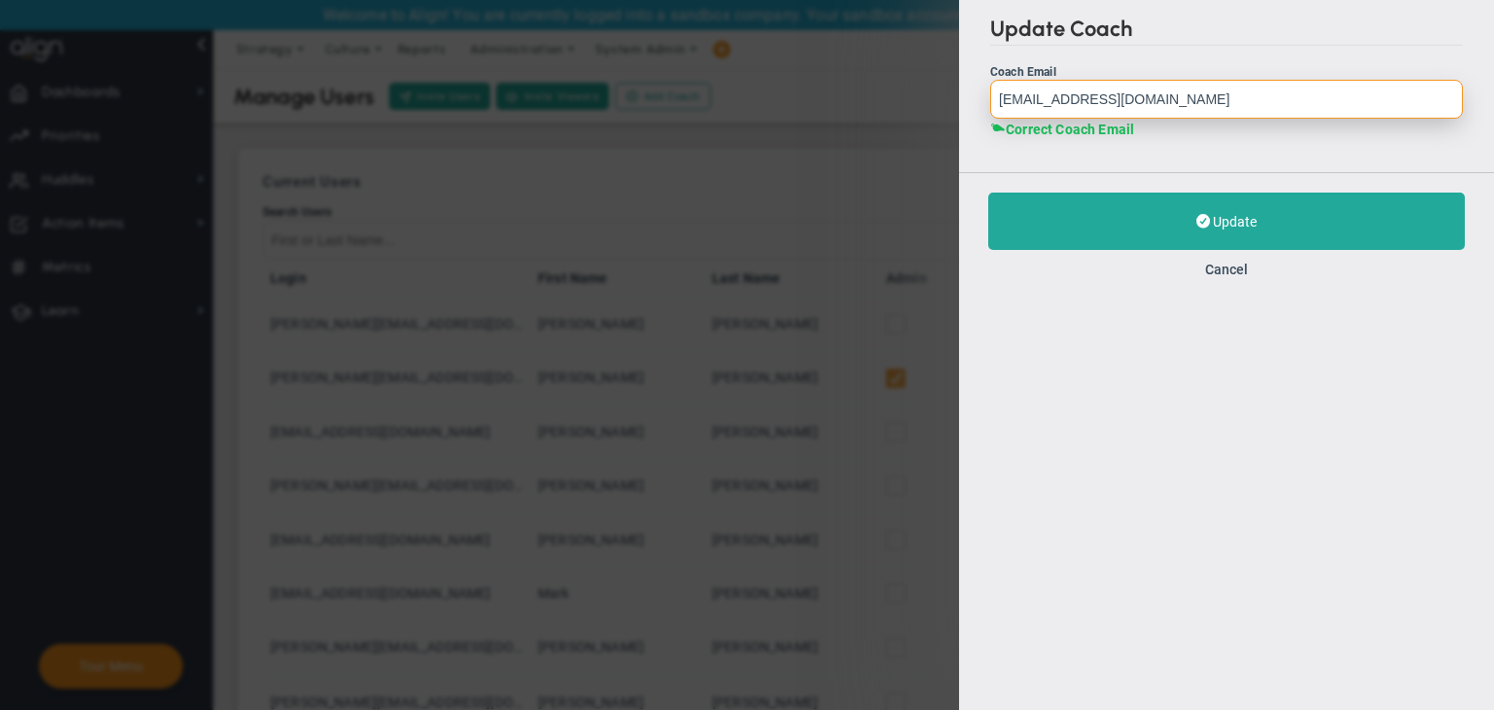
drag, startPoint x: 1155, startPoint y: 93, endPoint x: 998, endPoint y: 94, distance: 157.5
click at [998, 94] on input "TestCoach@gmail.com" at bounding box center [1226, 99] width 473 height 39
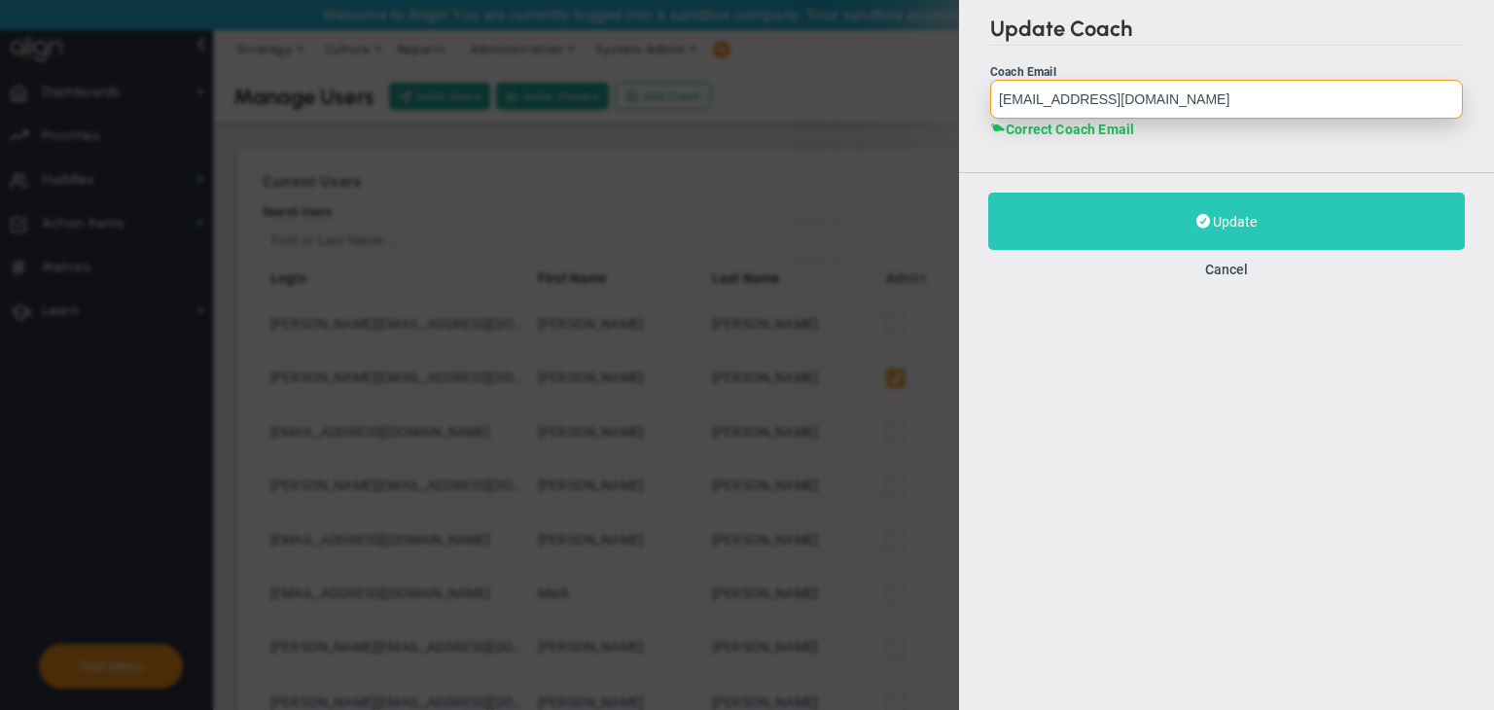
type input "TestCoach@gmail.com"
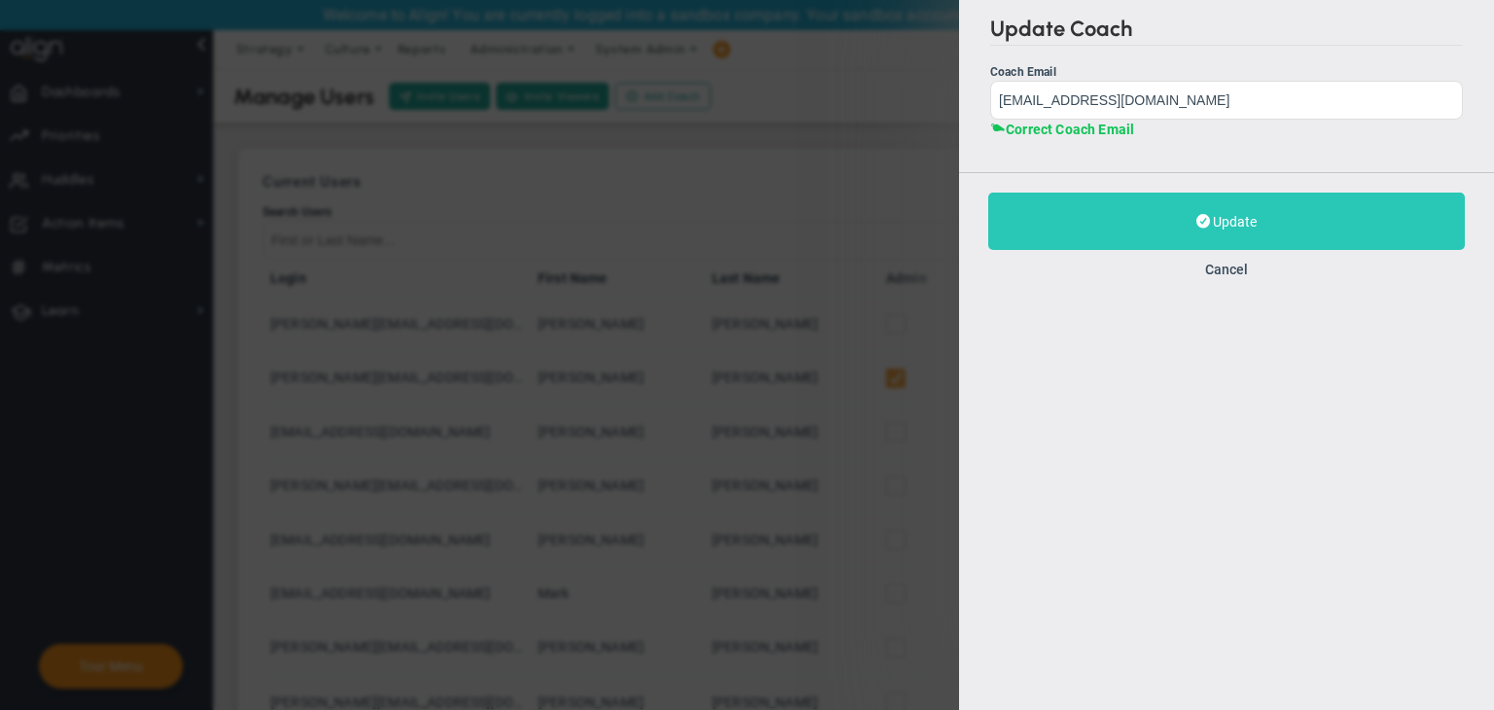
click at [1182, 202] on button "Update" at bounding box center [1226, 221] width 476 height 57
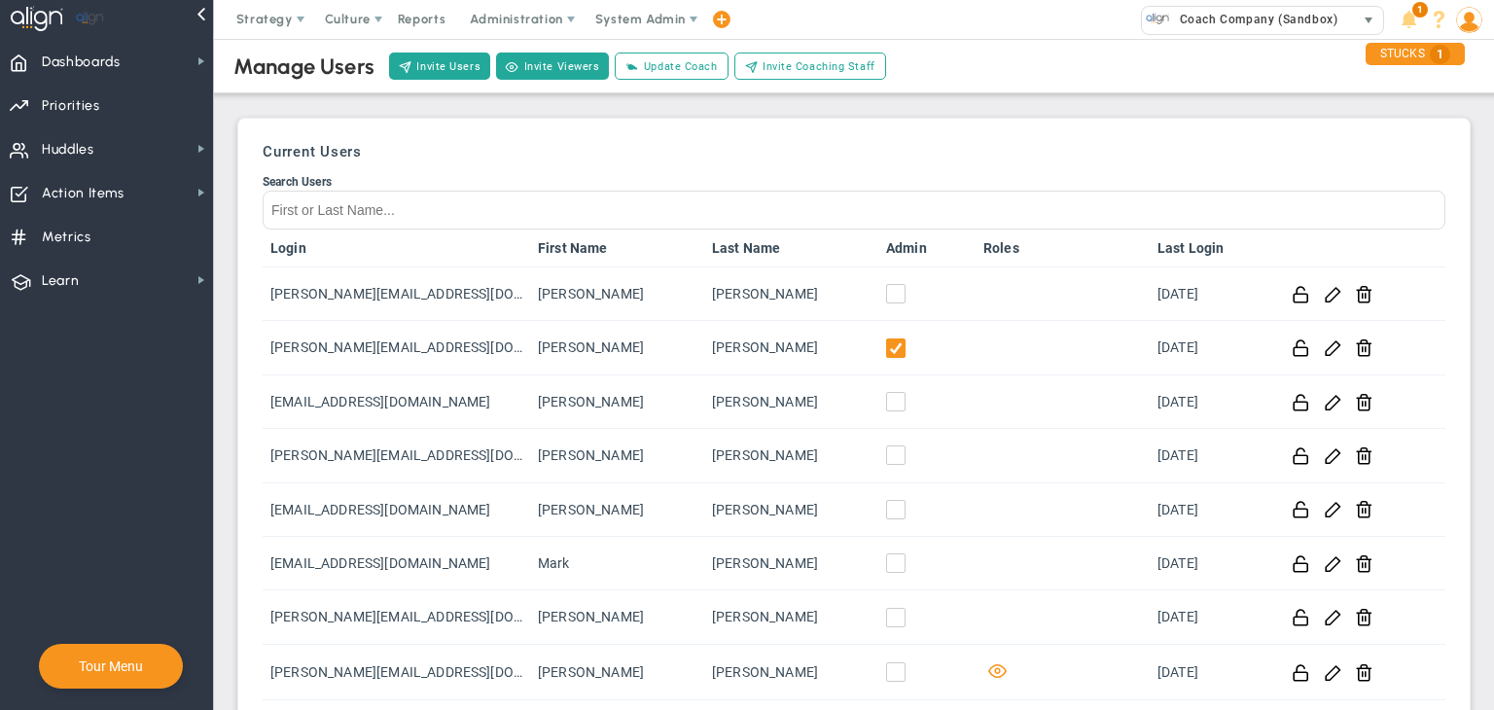
click at [1245, 33] on span "Coach Company (Sandbox)" at bounding box center [1248, 20] width 213 height 27
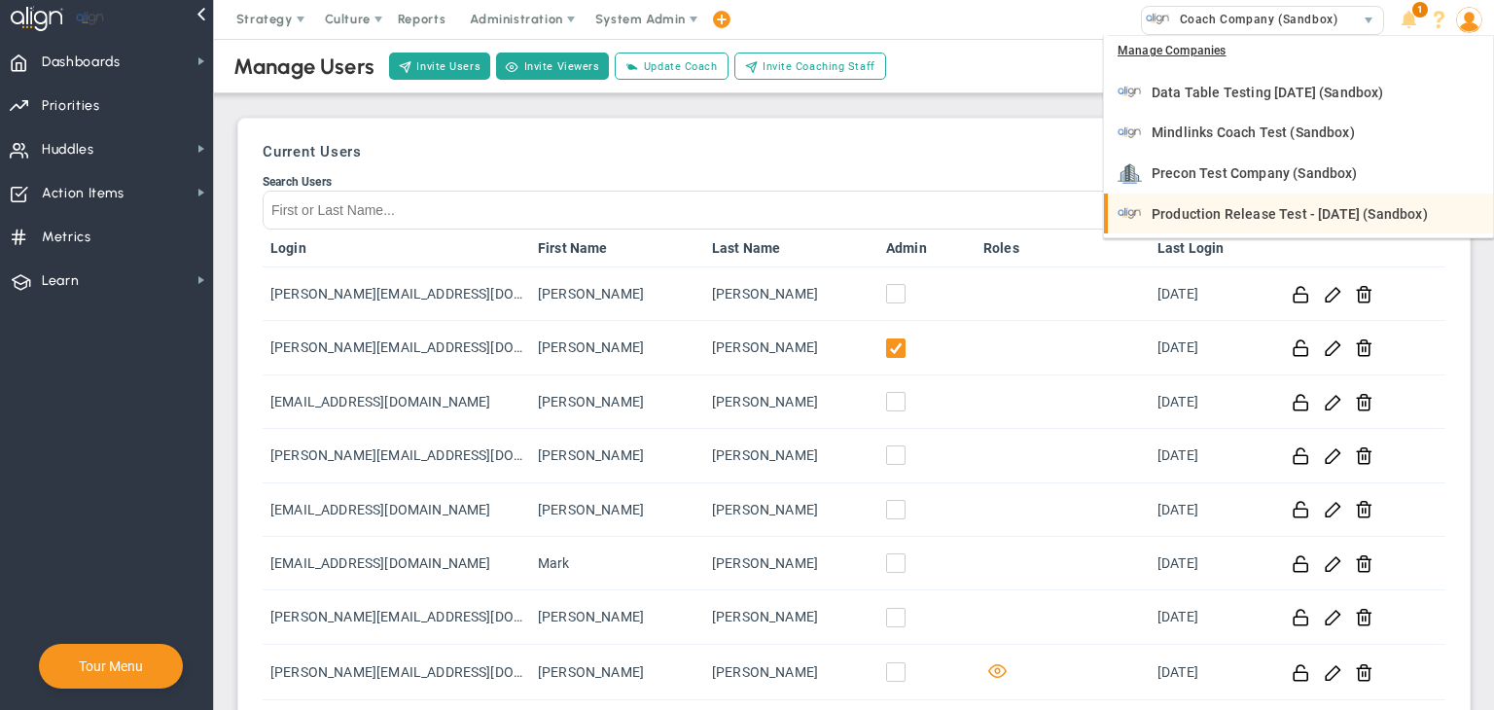
click at [1278, 201] on div "Production Release Test - [DATE] (Sandbox)" at bounding box center [1300, 213] width 366 height 24
